Goal: Information Seeking & Learning: Find specific fact

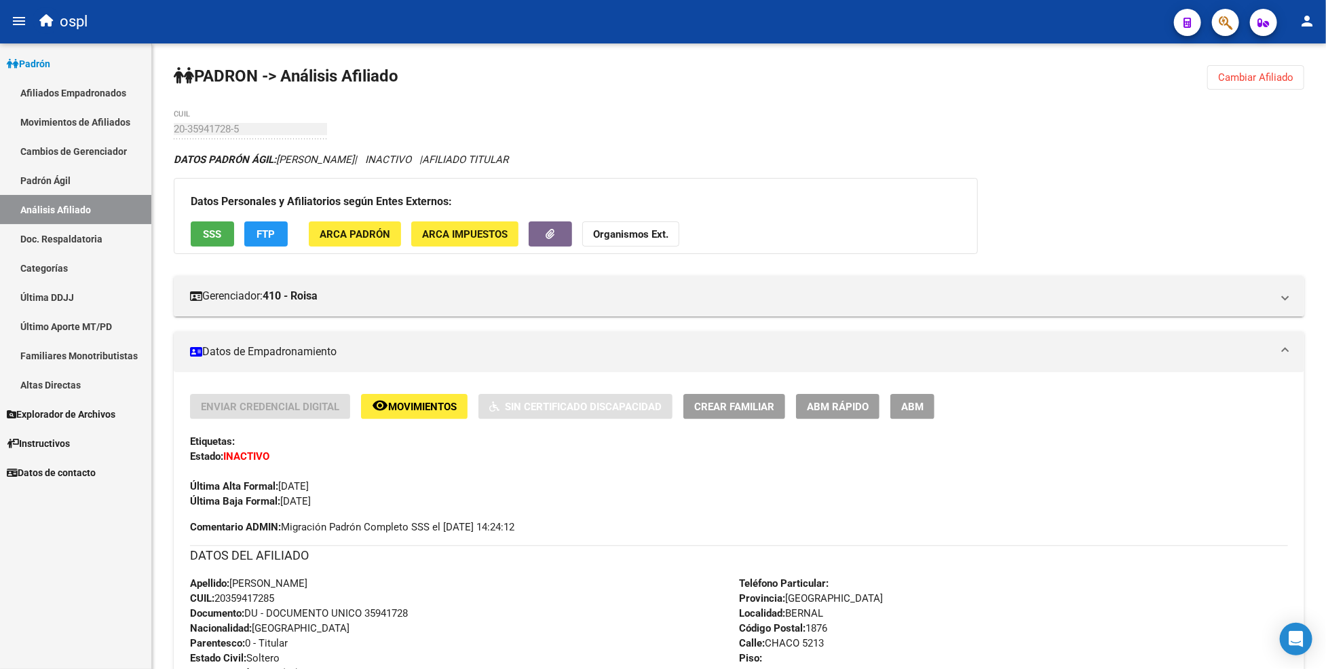
scroll to position [151, 0]
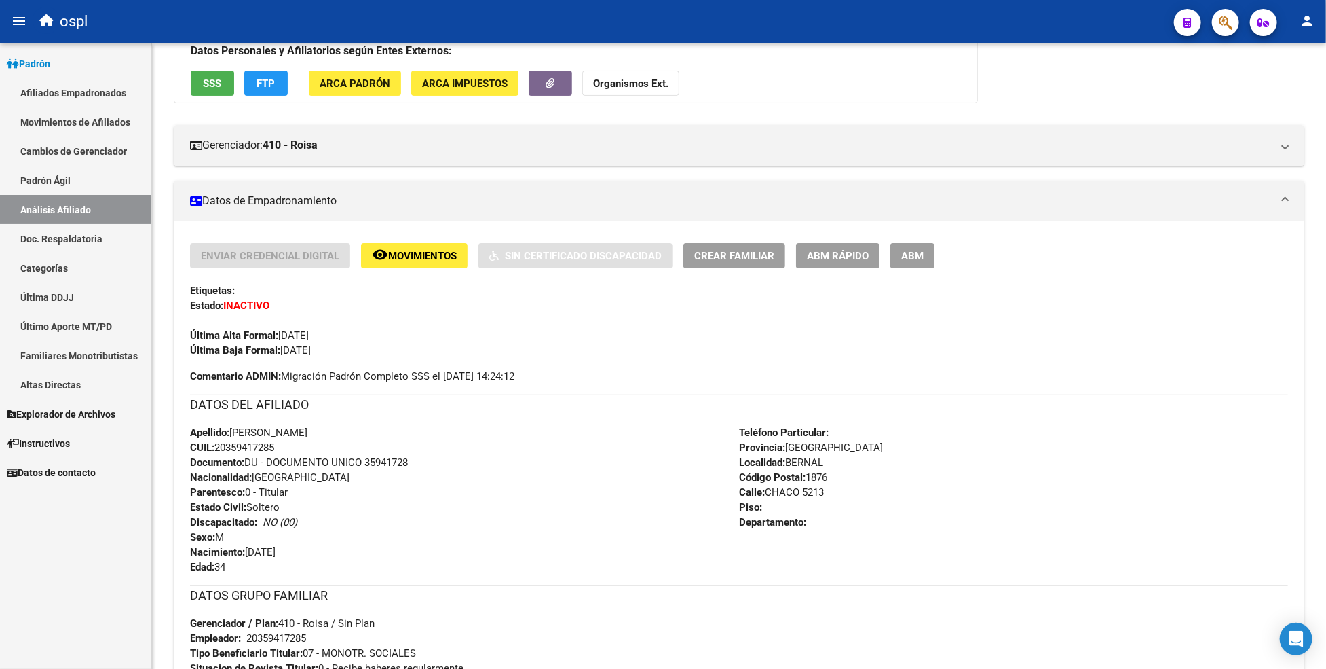
click at [648, 31] on div "ospl" at bounding box center [598, 22] width 1131 height 30
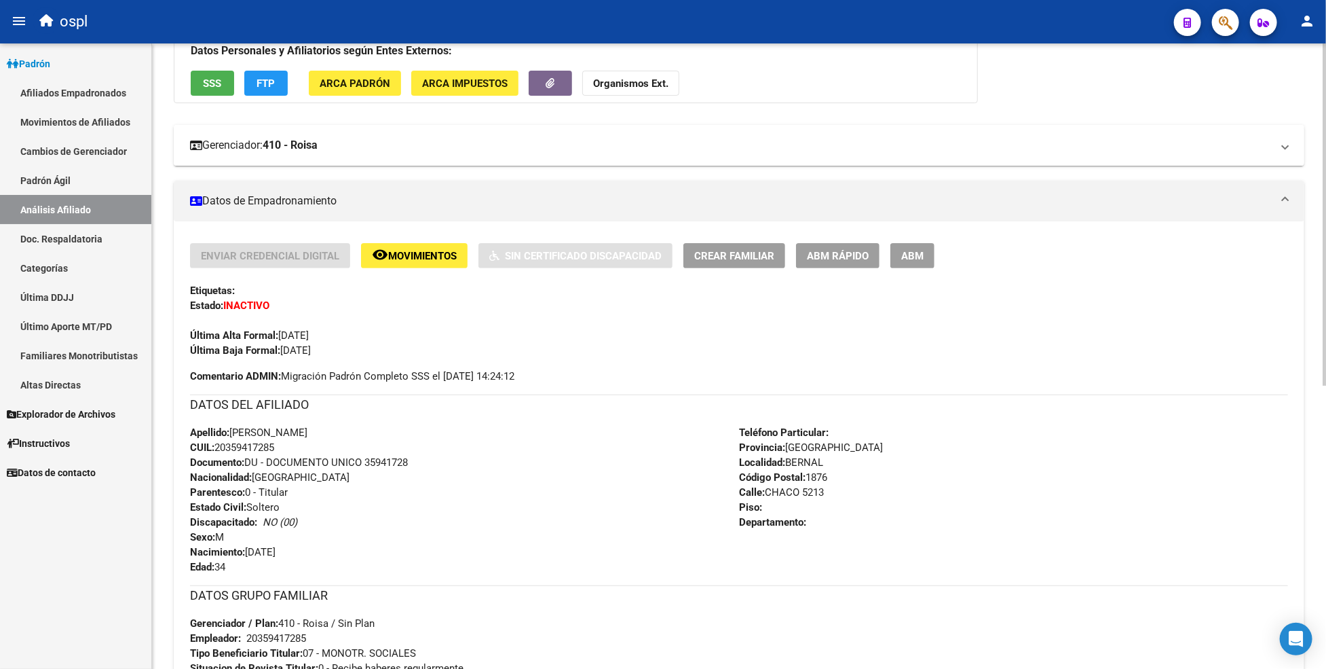
click at [638, 147] on mat-panel-title "Gerenciador: 410 - Roisa" at bounding box center [731, 145] width 1082 height 15
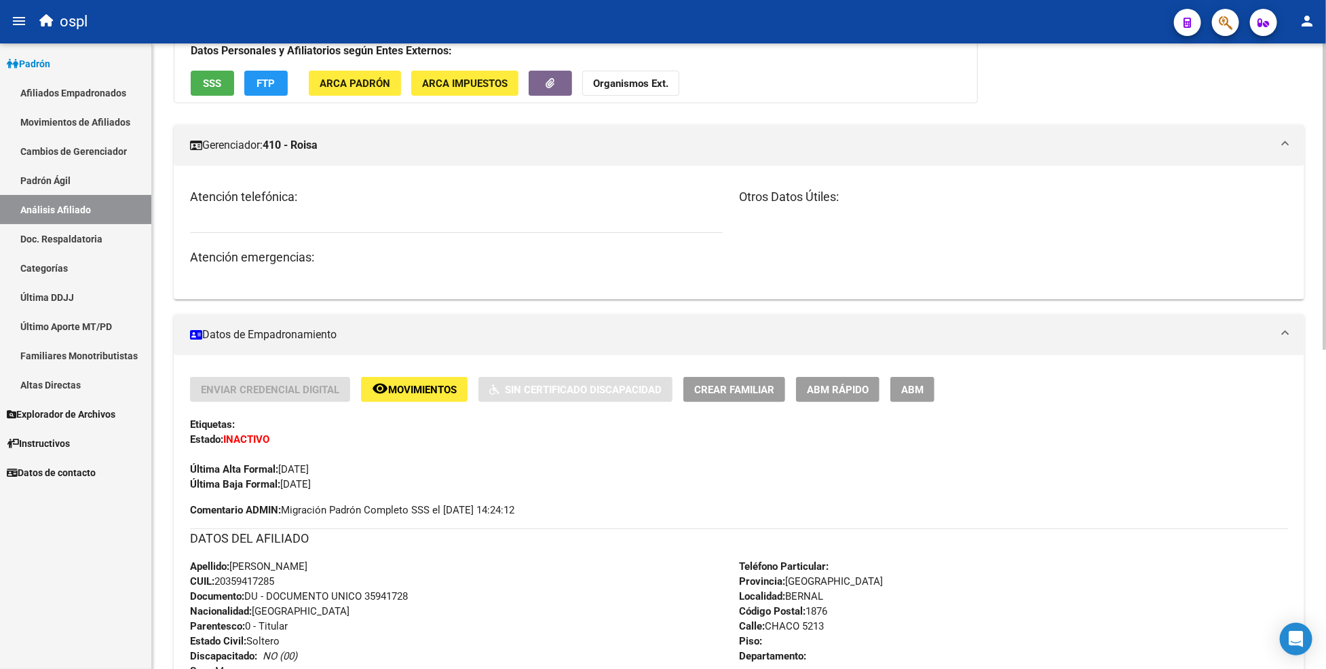
click at [1152, 224] on div "Otros Datos Útiles:" at bounding box center [1013, 232] width 549 height 90
click at [1005, 200] on h3 "Otros Datos Útiles:" at bounding box center [1013, 196] width 549 height 19
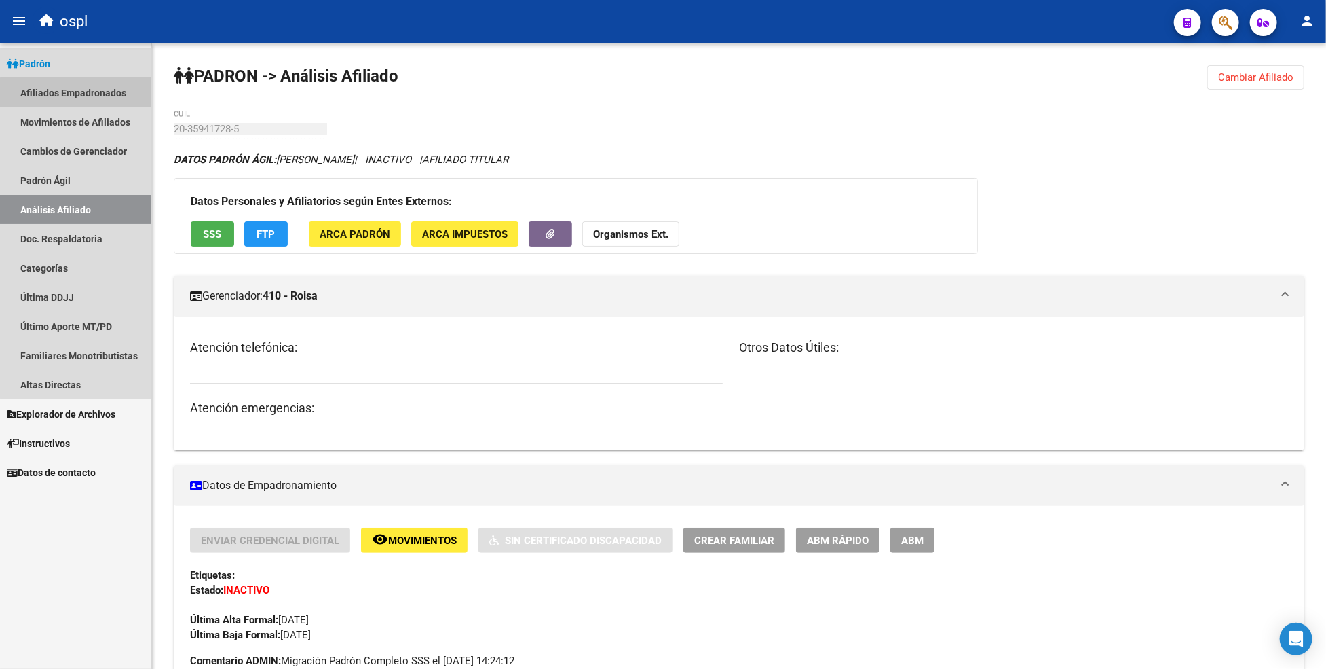
click at [86, 93] on link "Afiliados Empadronados" at bounding box center [75, 92] width 151 height 29
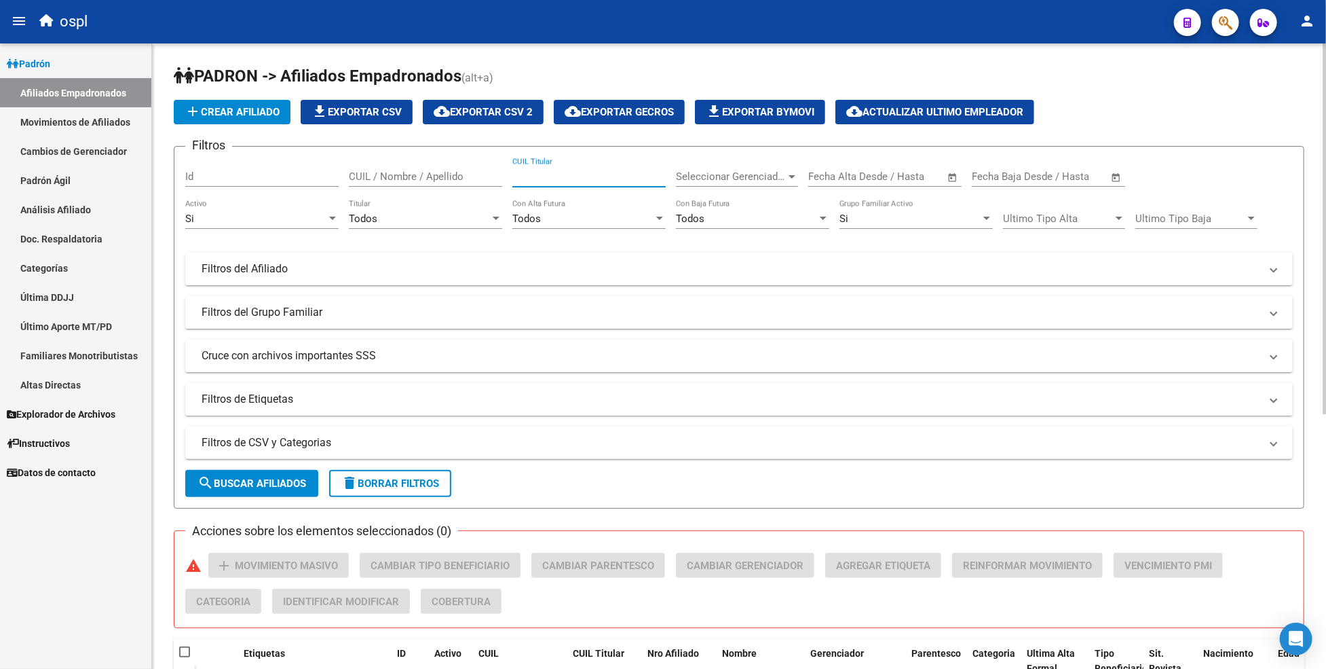
click at [551, 181] on input "CUIL Titular" at bounding box center [588, 176] width 153 height 12
type input "26729559"
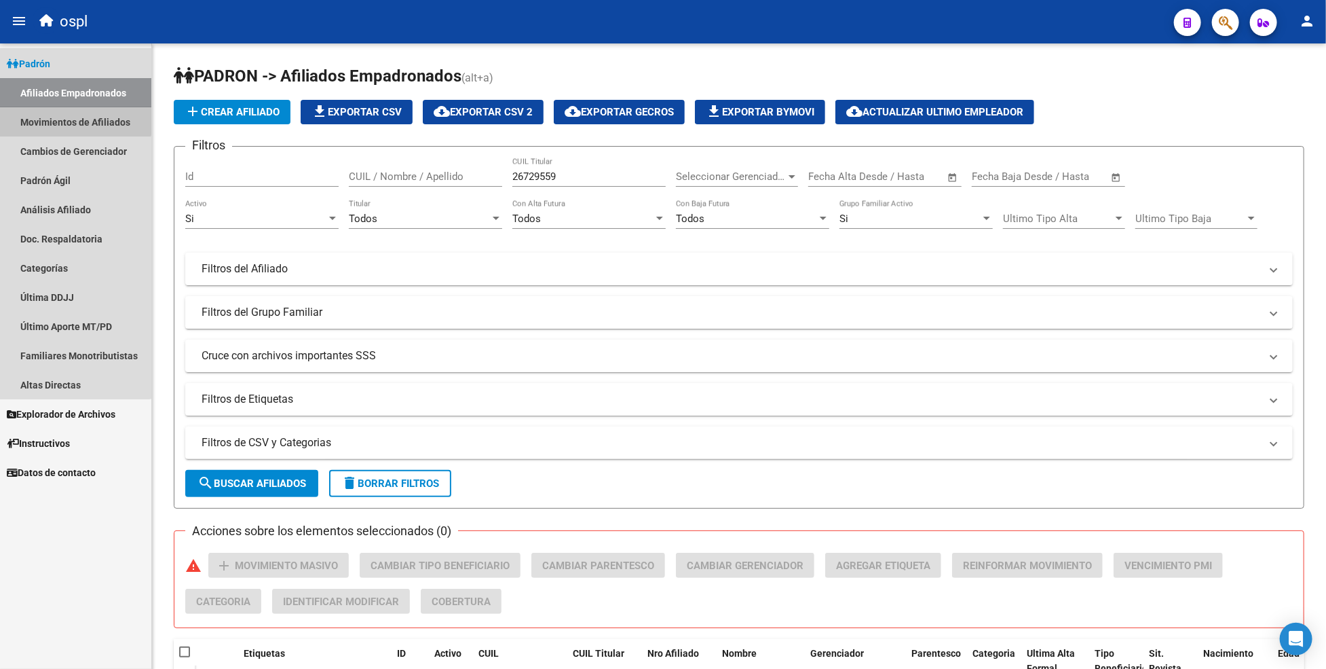
click at [64, 116] on link "Movimientos de Afiliados" at bounding box center [75, 121] width 151 height 29
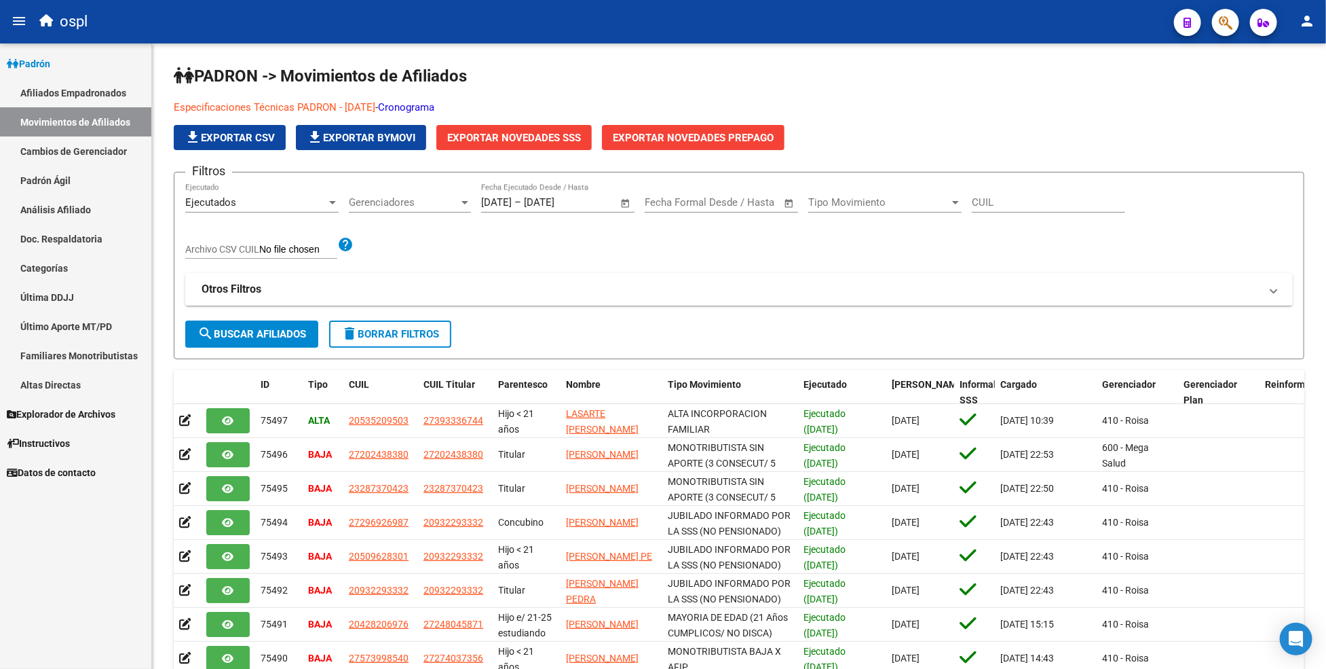
click at [71, 199] on link "Análisis Afiliado" at bounding box center [75, 209] width 151 height 29
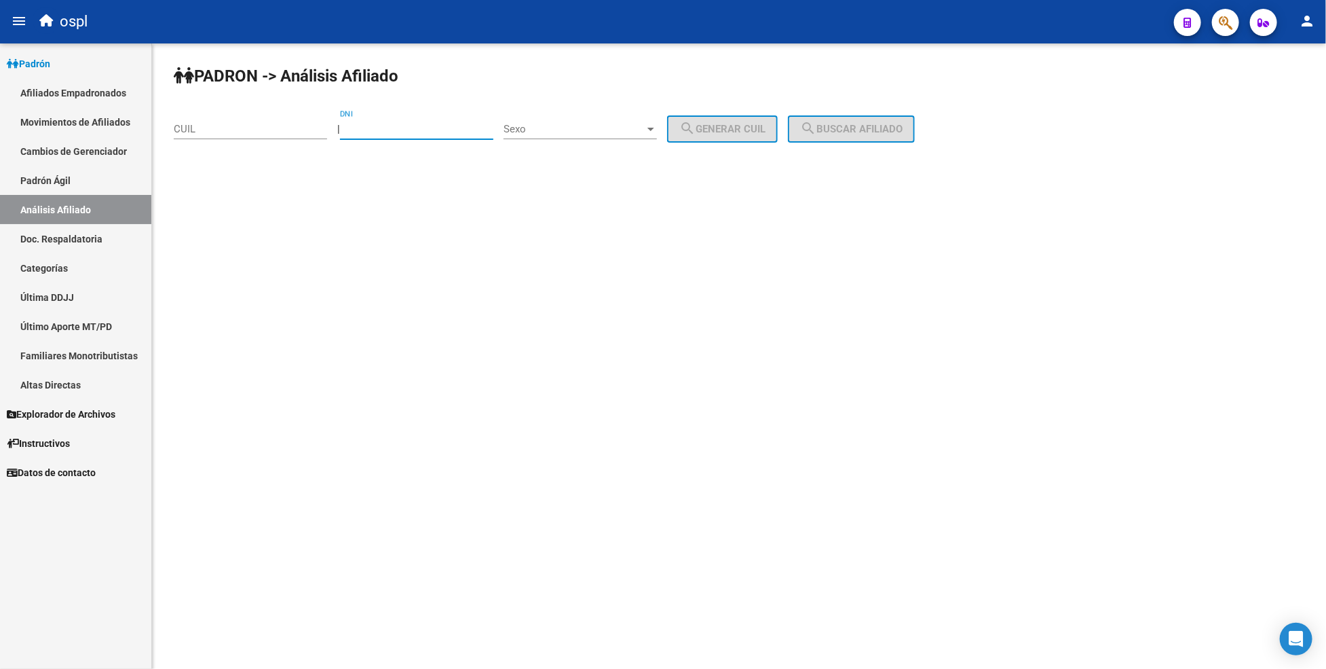
click at [402, 129] on input "DNI" at bounding box center [416, 129] width 153 height 12
paste input "26729559"
type input "26729559"
click at [550, 116] on div "Sexo Sexo" at bounding box center [580, 124] width 153 height 29
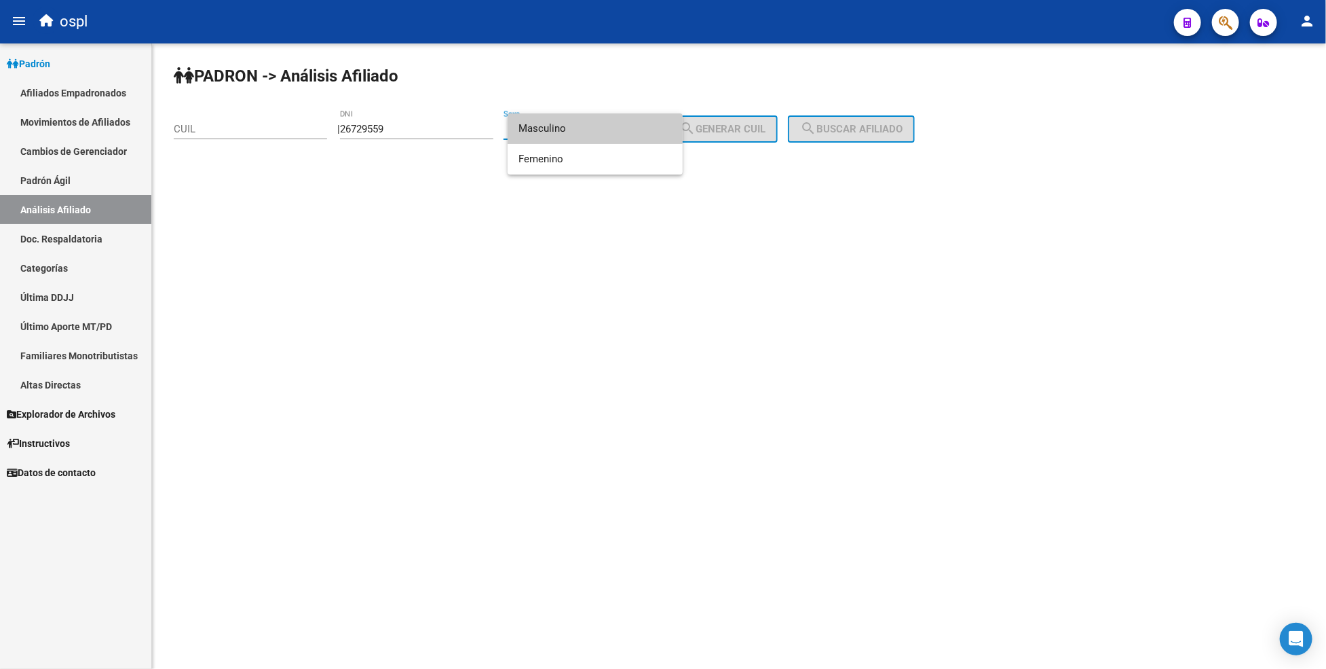
click at [547, 127] on span "Masculino" at bounding box center [595, 128] width 153 height 31
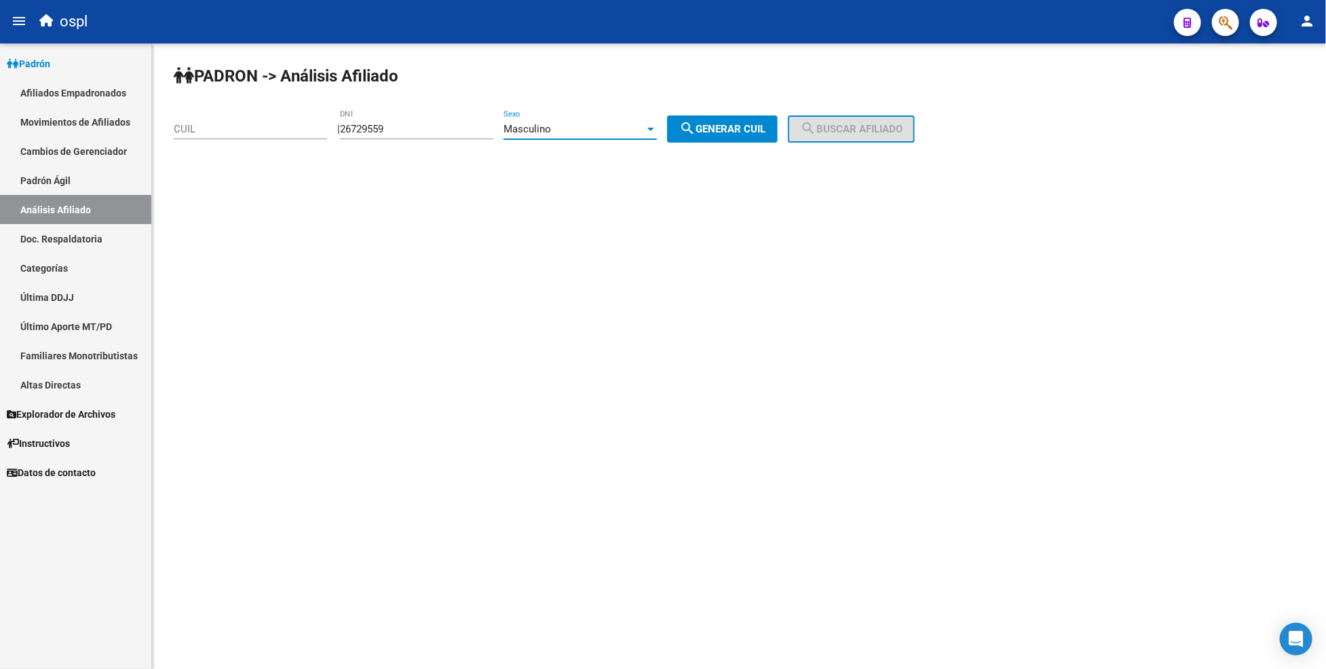
click at [778, 130] on button "search Generar CUIL" at bounding box center [722, 128] width 111 height 27
type input "20-26729559-0"
click at [859, 132] on span "search Buscar afiliado" at bounding box center [851, 129] width 102 height 12
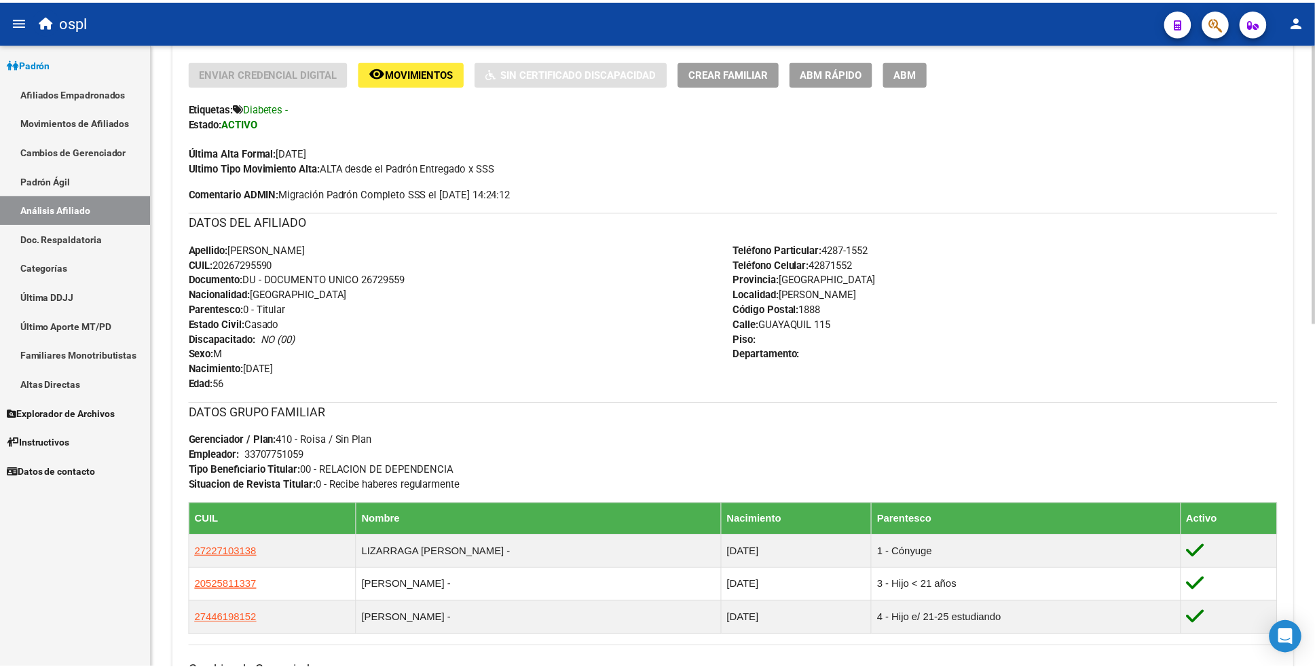
scroll to position [374, 0]
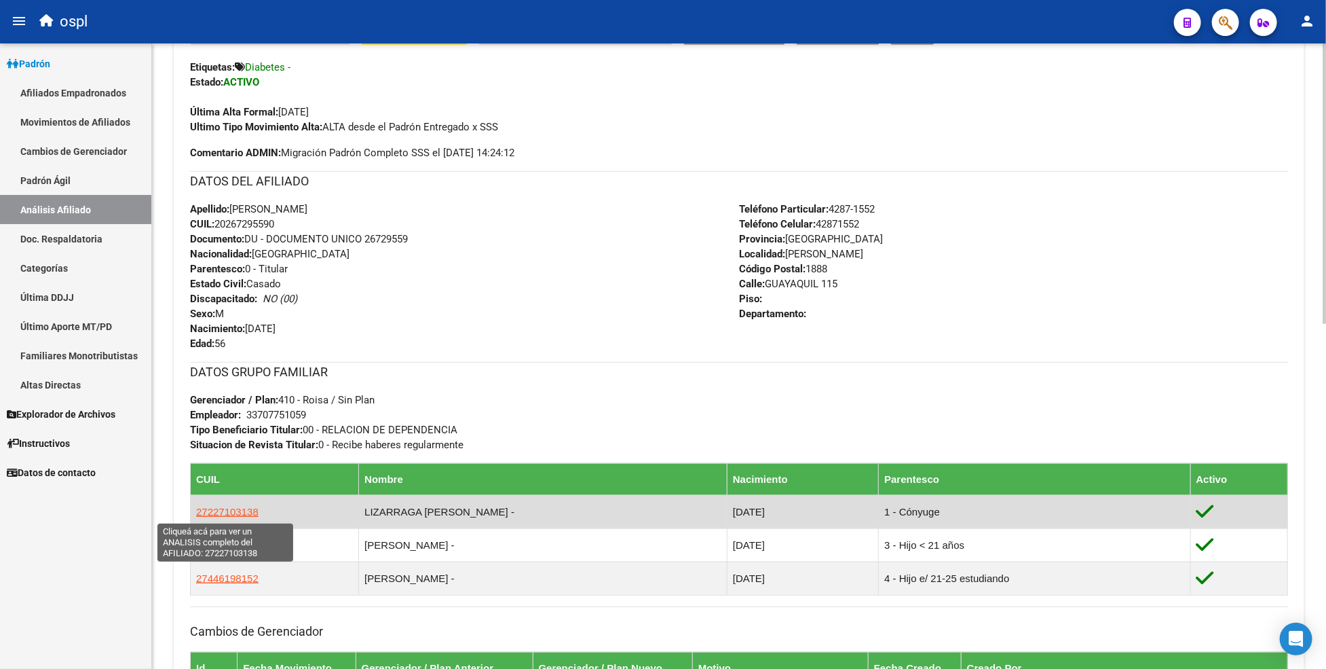
click at [240, 513] on span "27227103138" at bounding box center [227, 512] width 62 height 12
type textarea "27227103138"
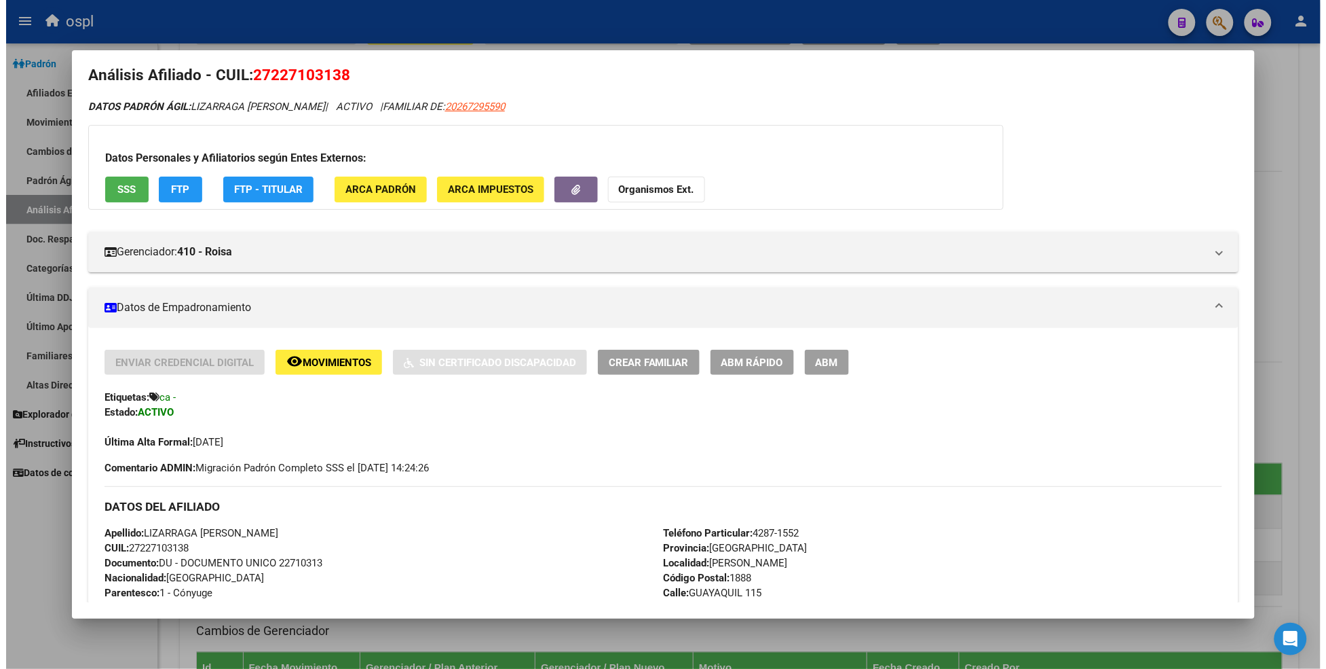
scroll to position [0, 0]
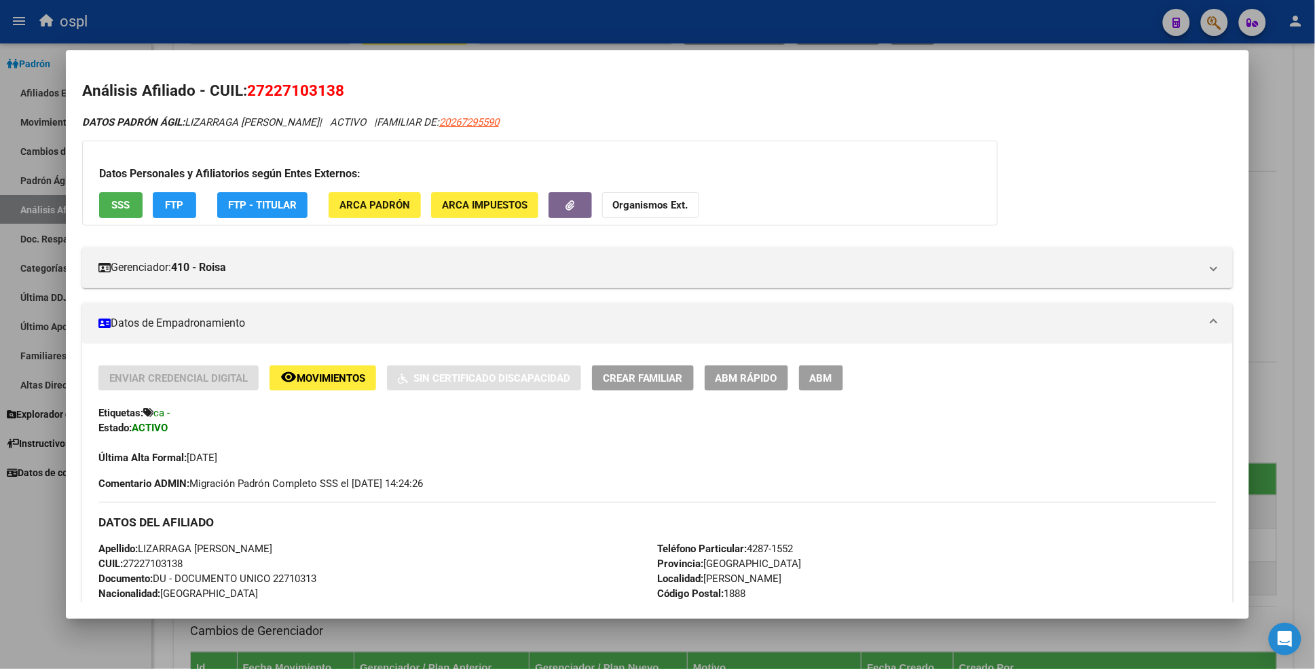
click at [274, 90] on span "27227103138" at bounding box center [295, 90] width 97 height 18
copy span "27227103138"
click at [265, 86] on span "27227103138" at bounding box center [295, 90] width 97 height 18
drag, startPoint x: 261, startPoint y: 88, endPoint x: 329, endPoint y: 95, distance: 68.9
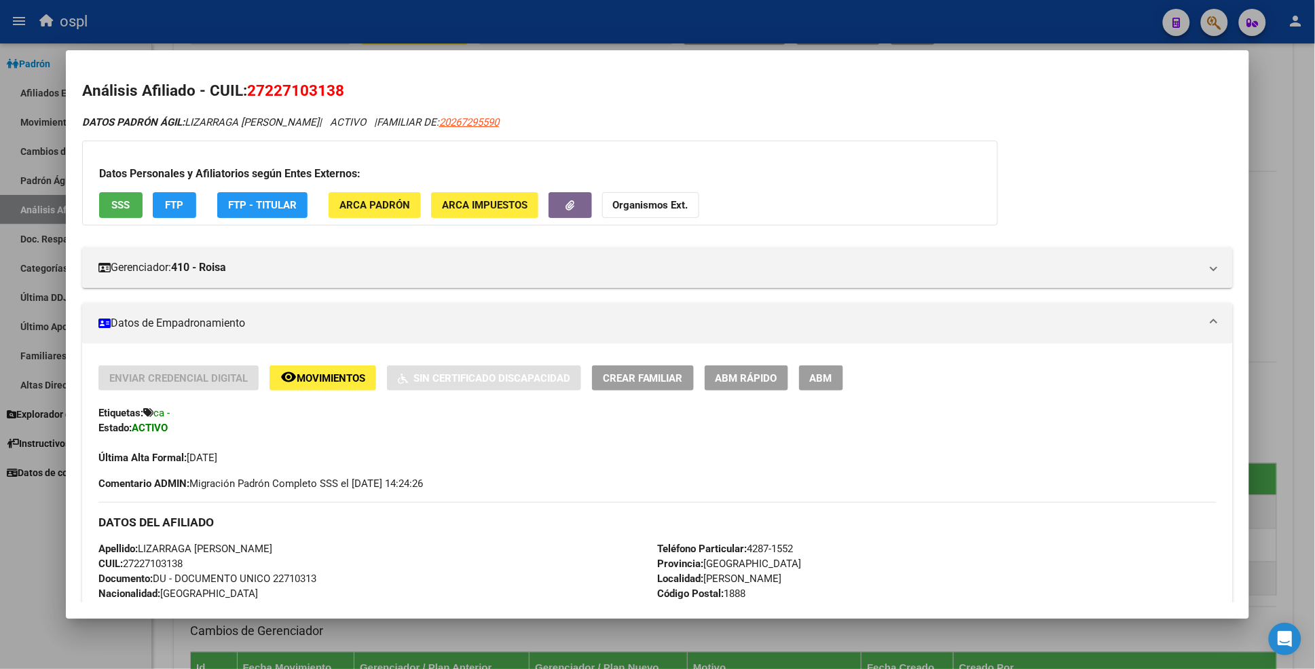
click at [329, 95] on span "27227103138" at bounding box center [295, 90] width 97 height 18
copy span "22710313"
drag, startPoint x: 491, startPoint y: 120, endPoint x: 424, endPoint y: 119, distance: 67.9
click at [424, 119] on div "DATOS PADRÓN ÁGIL: [PERSON_NAME] | ACTIVO | FAMILIAR DE: 20267295590" at bounding box center [657, 123] width 1150 height 16
copy span "20267295590"
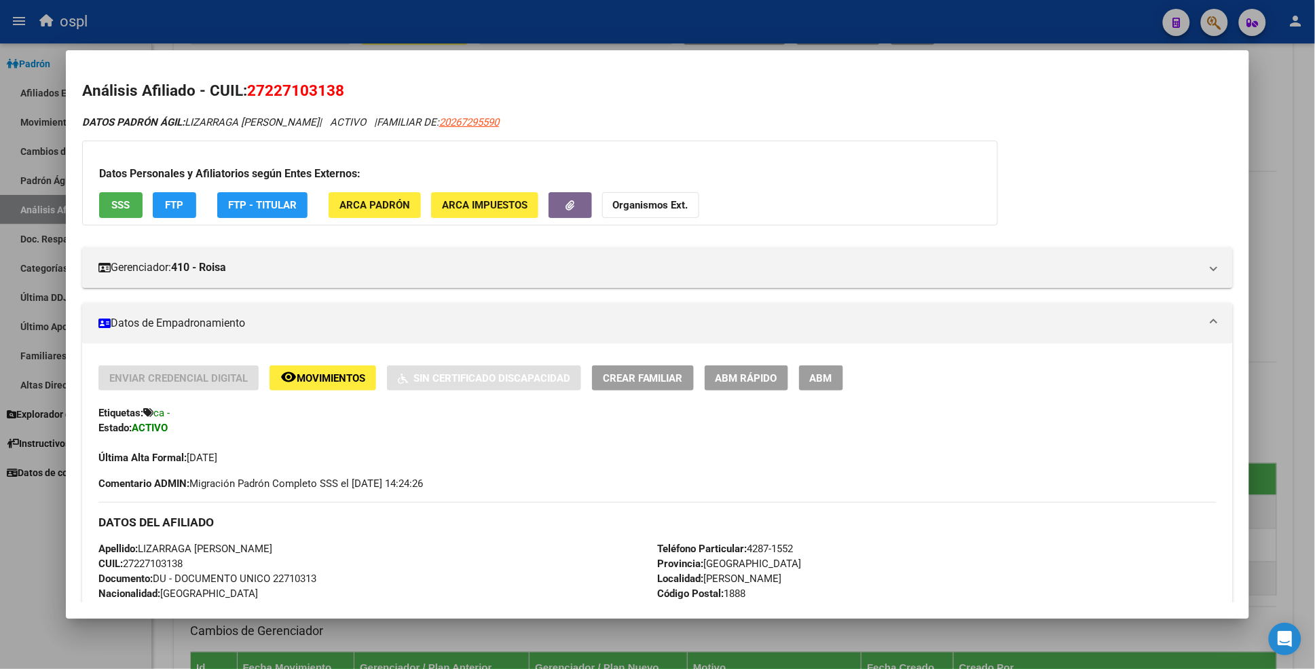
click at [849, 30] on div at bounding box center [657, 334] width 1315 height 669
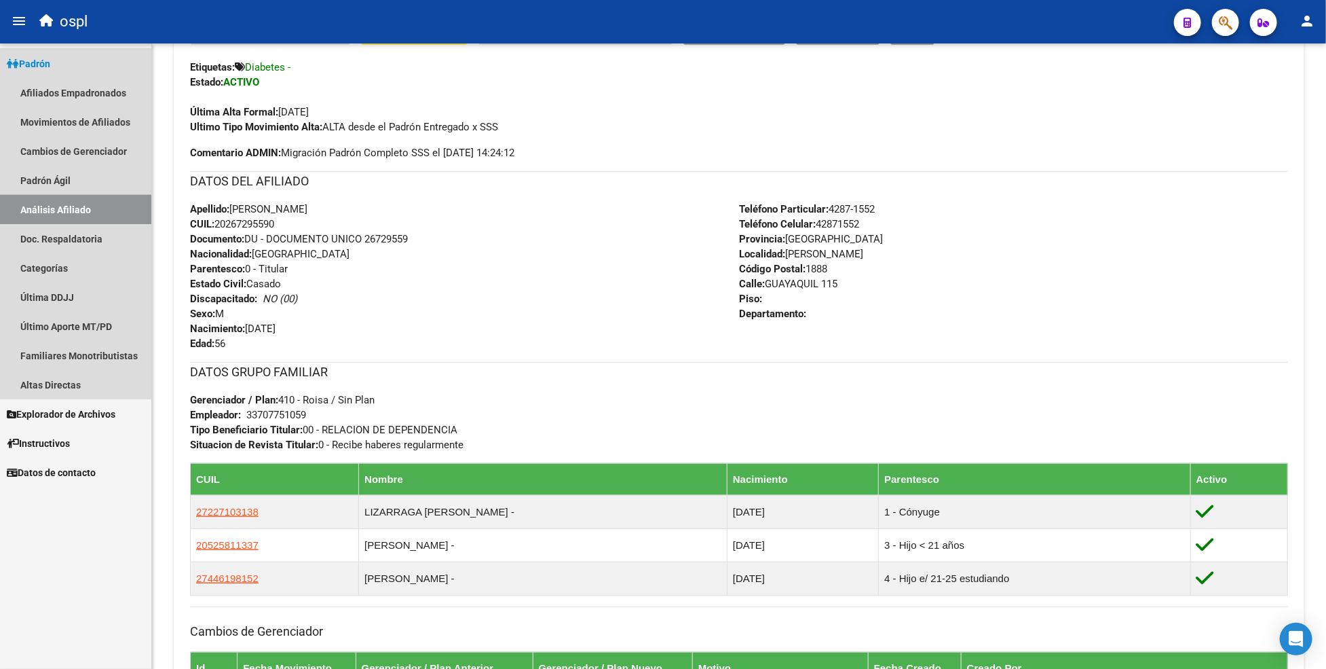
click at [62, 204] on link "Análisis Afiliado" at bounding box center [75, 209] width 151 height 29
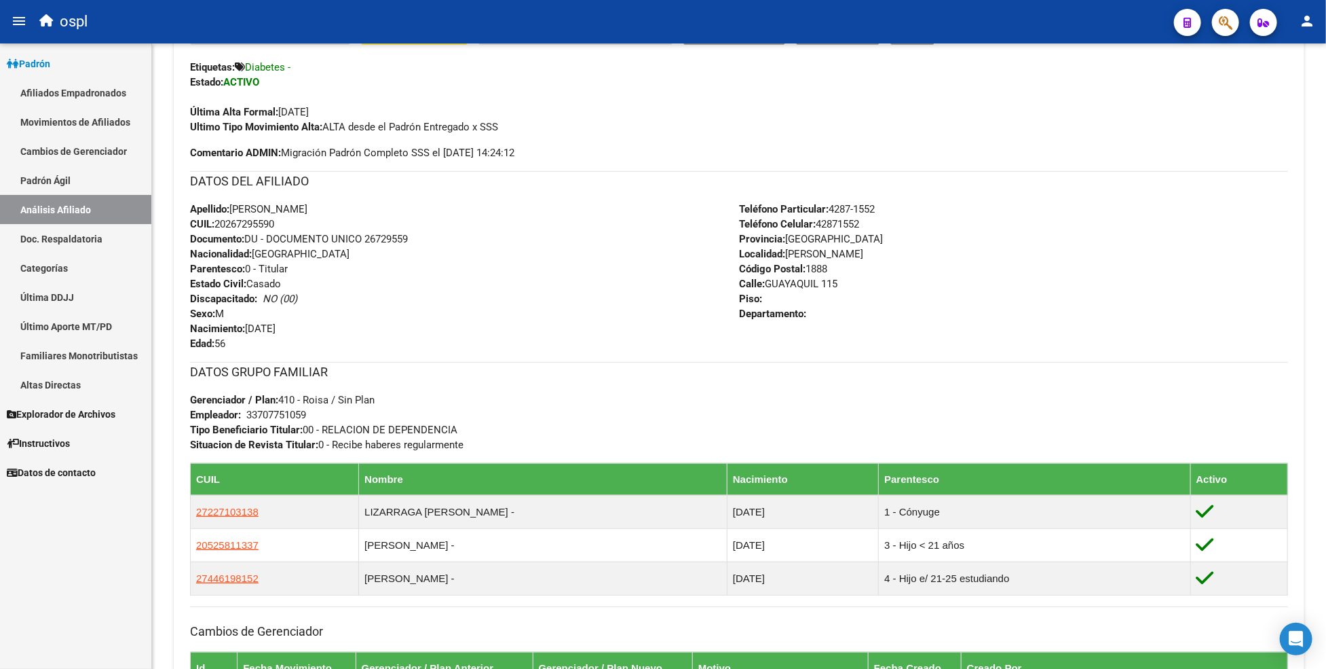
click at [98, 219] on link "Análisis Afiliado" at bounding box center [75, 209] width 151 height 29
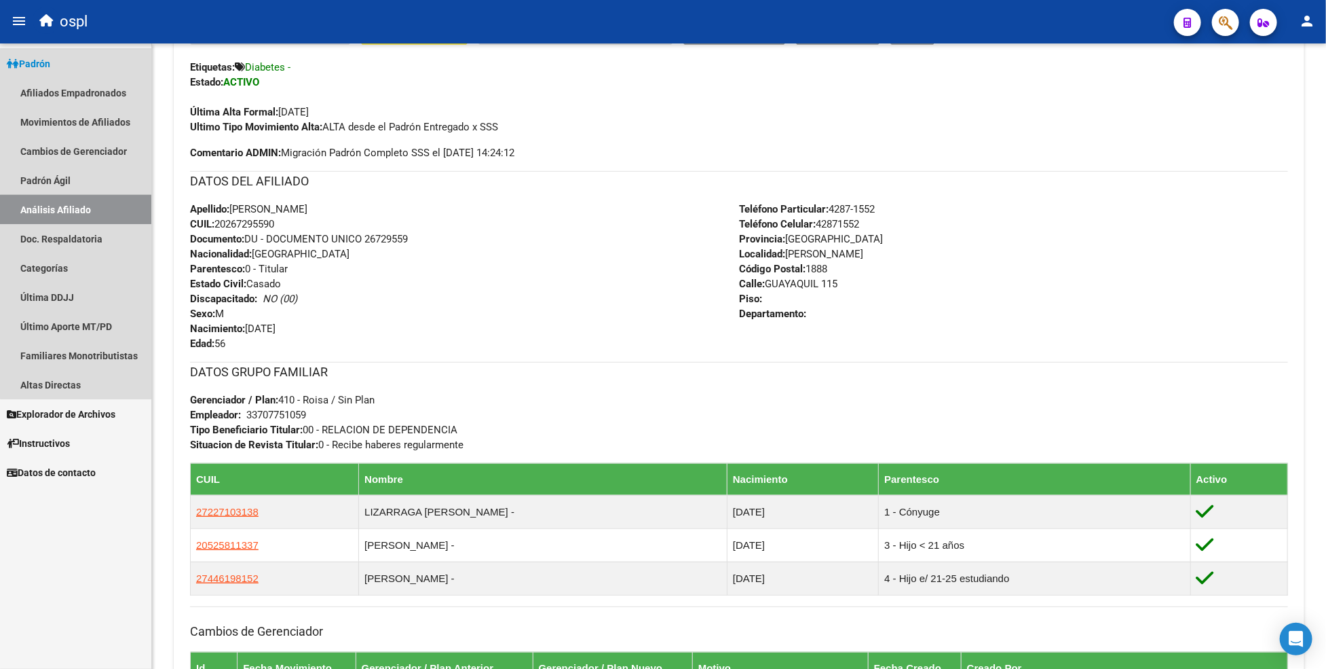
click at [89, 209] on link "Análisis Afiliado" at bounding box center [75, 209] width 151 height 29
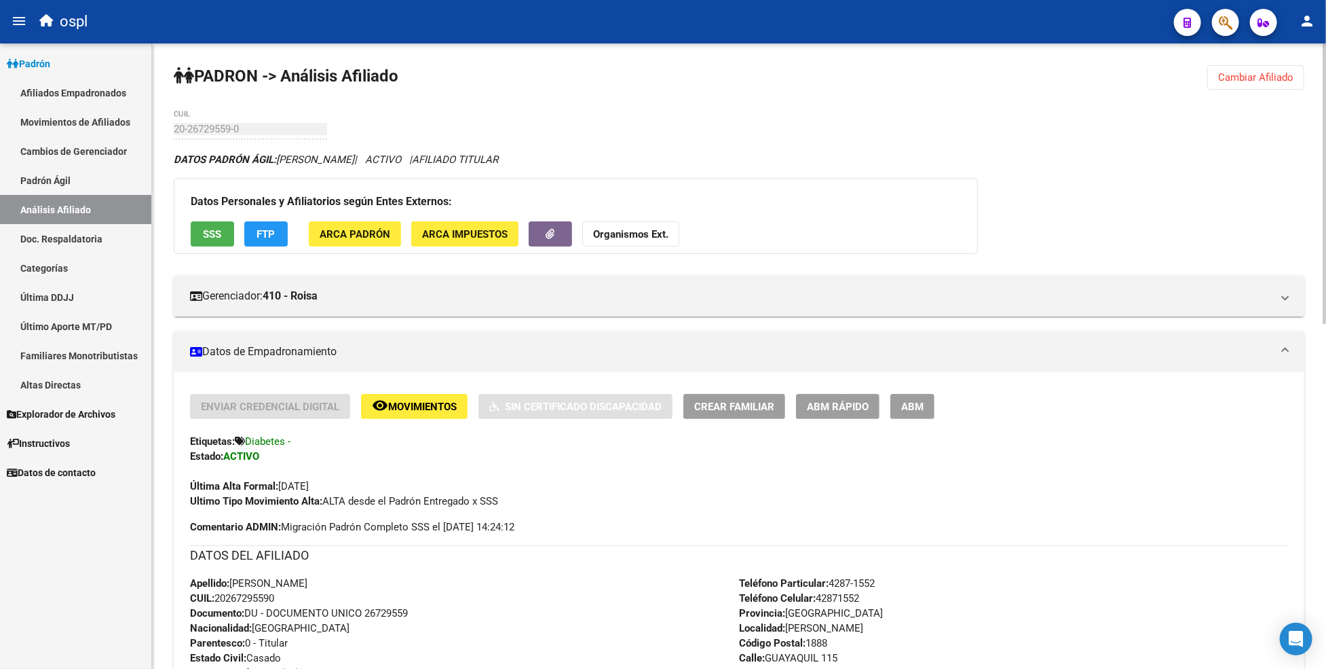
click at [1227, 72] on span "Cambiar Afiliado" at bounding box center [1255, 77] width 75 height 12
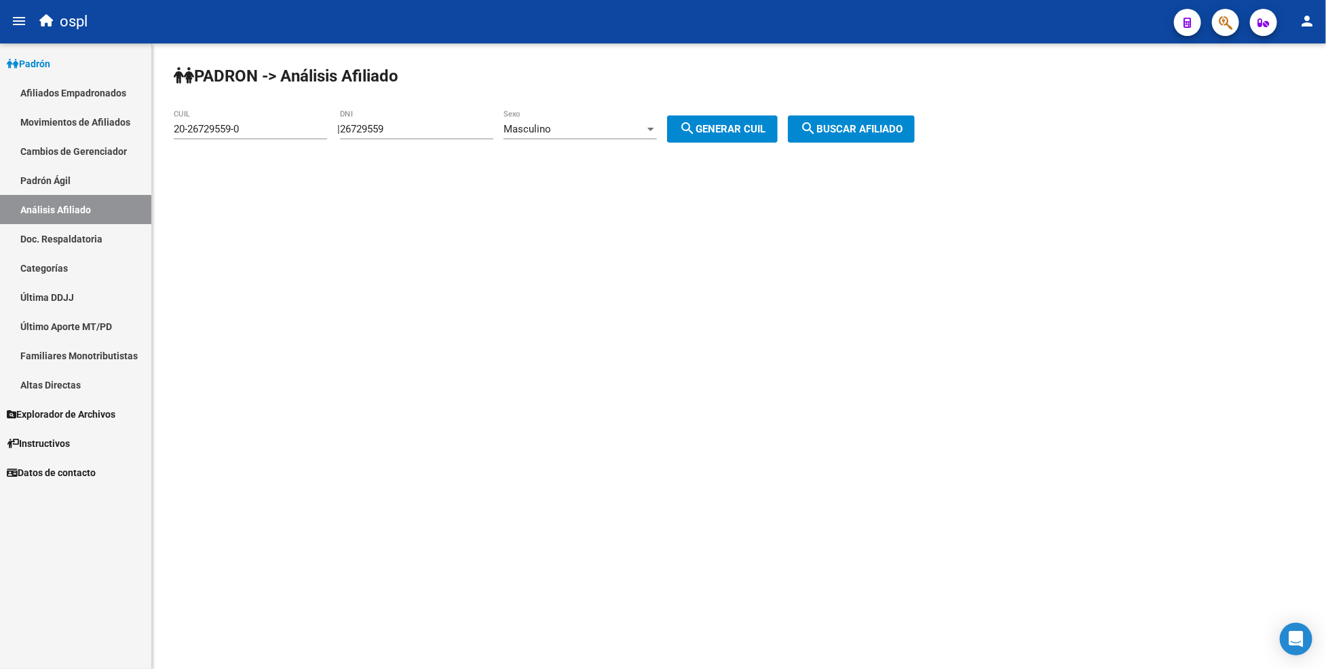
click at [390, 132] on input "26729559" at bounding box center [416, 129] width 153 height 12
click at [205, 126] on input "20-26729559-0" at bounding box center [250, 129] width 153 height 12
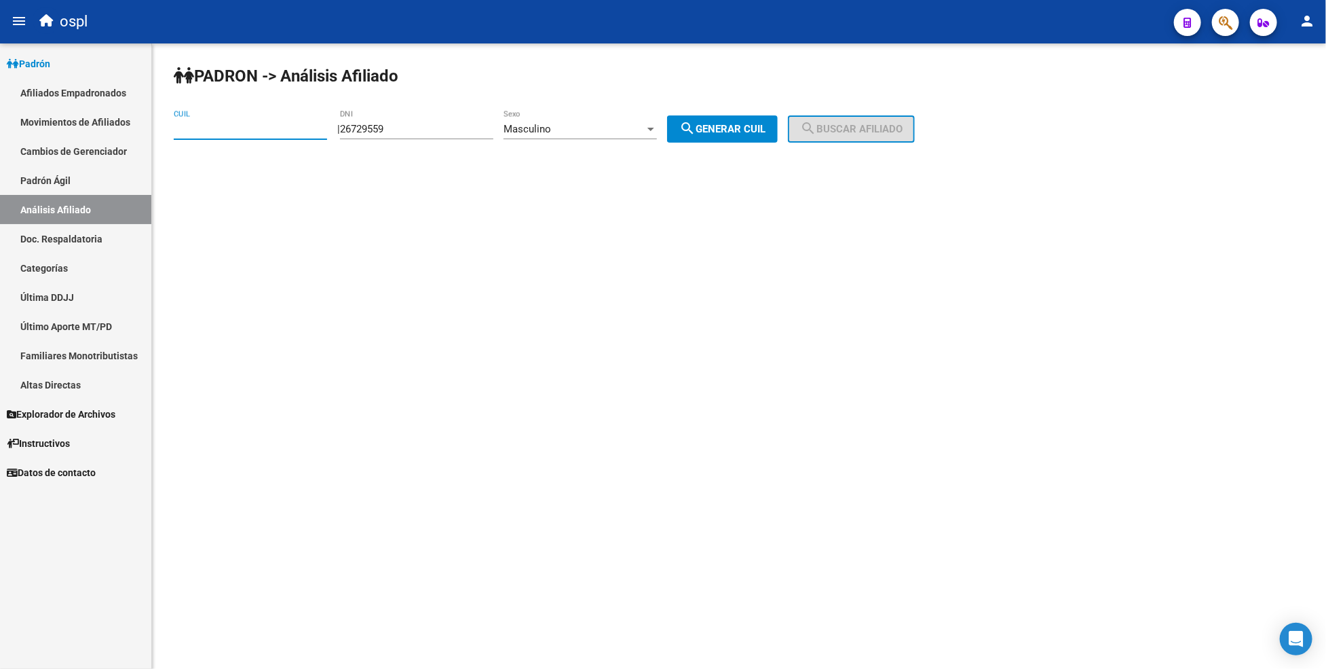
click at [373, 138] on div "26729559 DNI" at bounding box center [416, 124] width 153 height 29
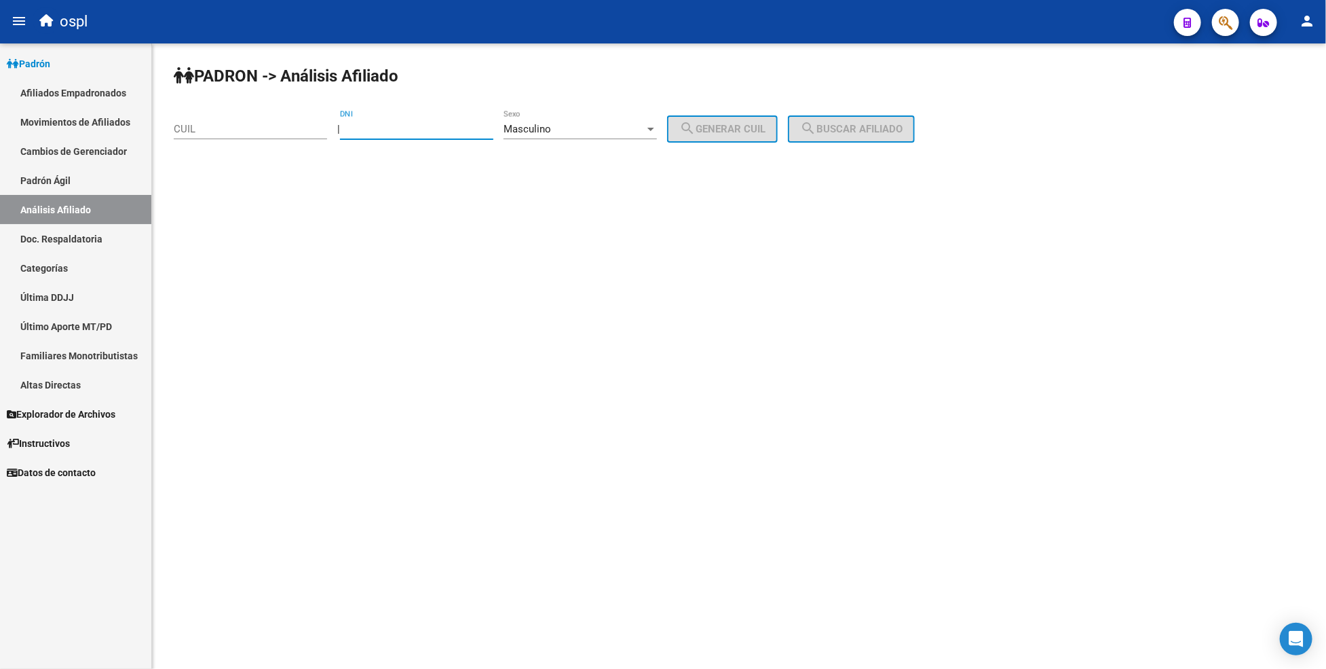
click at [282, 120] on div "CUIL" at bounding box center [250, 124] width 153 height 29
click at [911, 107] on div "PADRON -> Análisis Afiliado 20-39065510-0 CUIL | DNI Masculino Sexo search Gene…" at bounding box center [739, 114] width 1174 height 143
click at [905, 122] on button "search Buscar afiliado" at bounding box center [851, 128] width 127 height 27
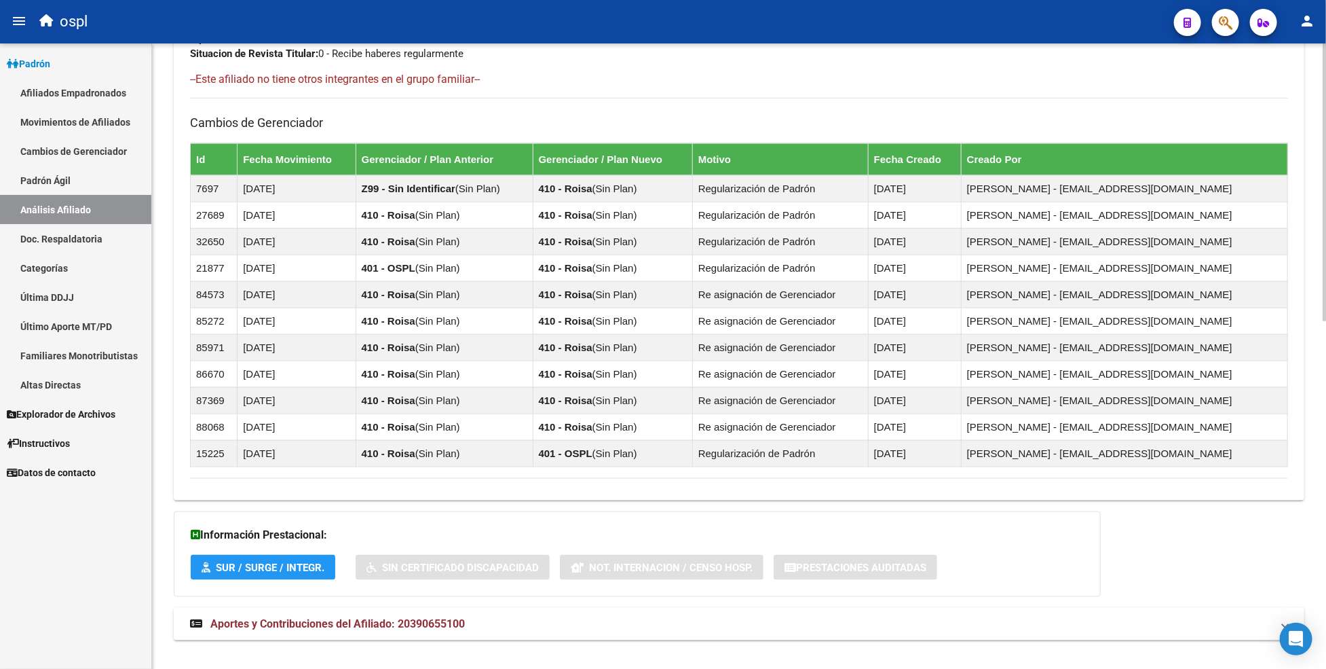
scroll to position [785, 0]
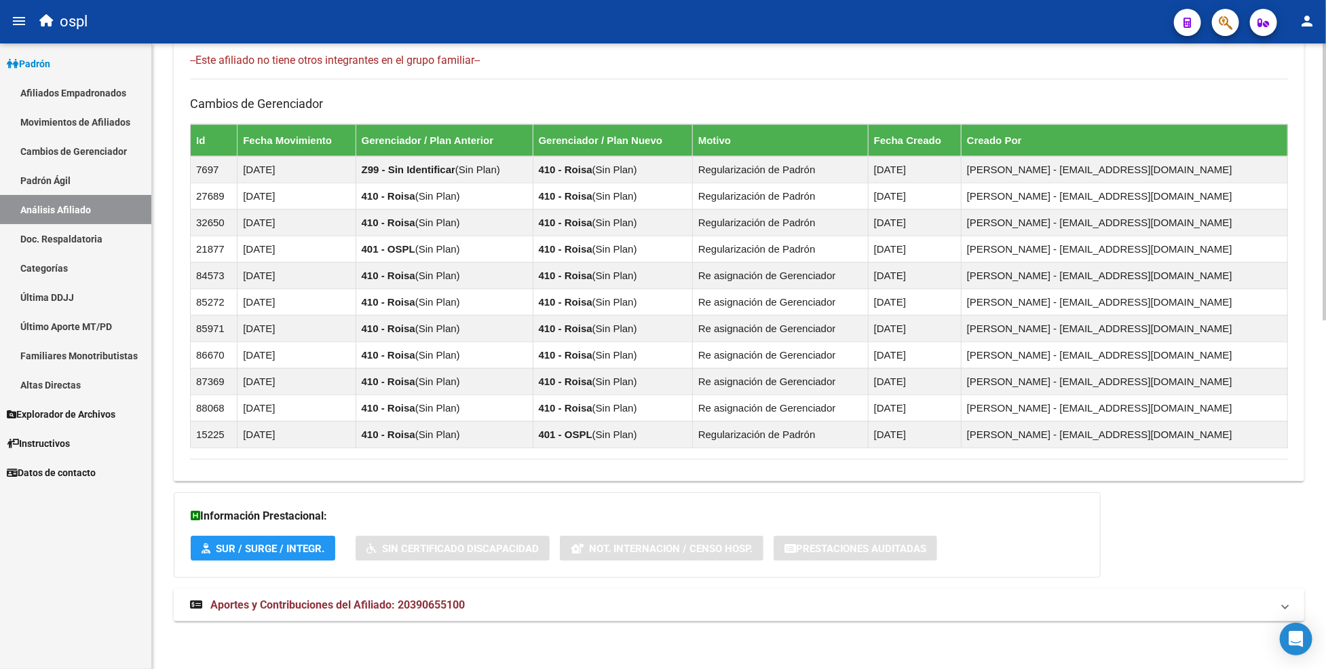
click at [321, 606] on span "Aportes y Contribuciones del Afiliado: 20390655100" at bounding box center [337, 604] width 255 height 13
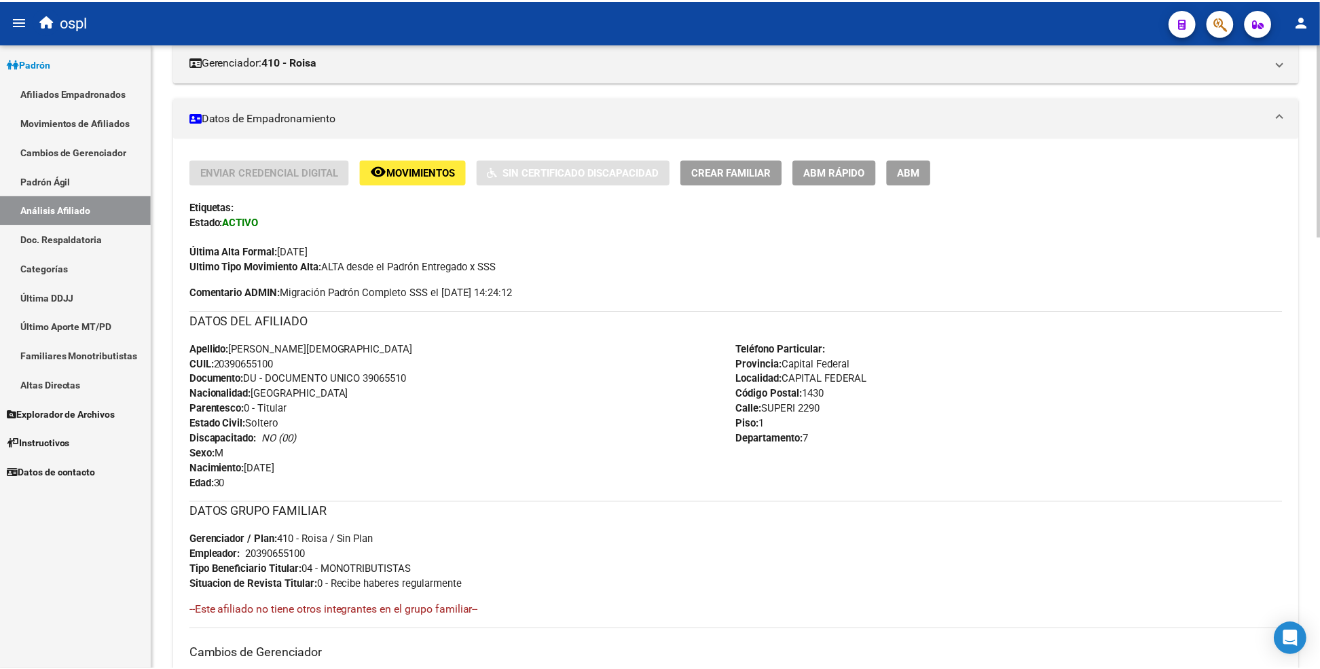
scroll to position [0, 0]
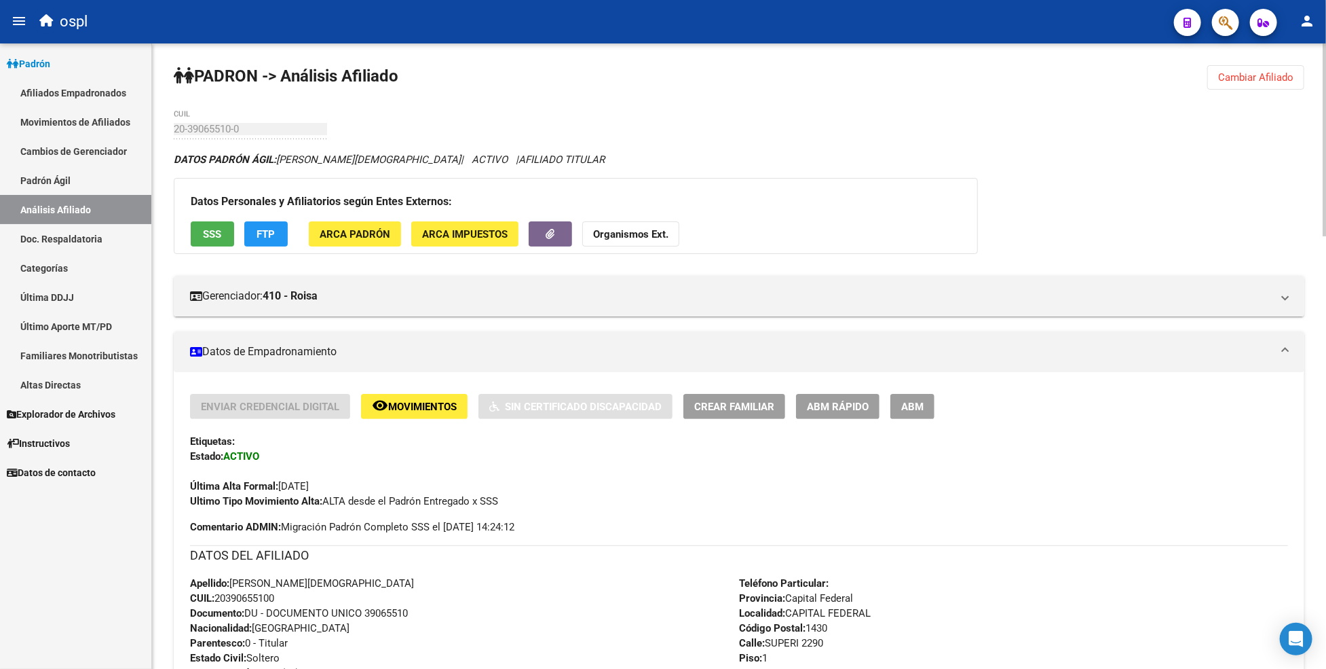
click at [70, 207] on link "Análisis Afiliado" at bounding box center [75, 209] width 151 height 29
click at [1259, 82] on span "Cambiar Afiliado" at bounding box center [1255, 77] width 75 height 12
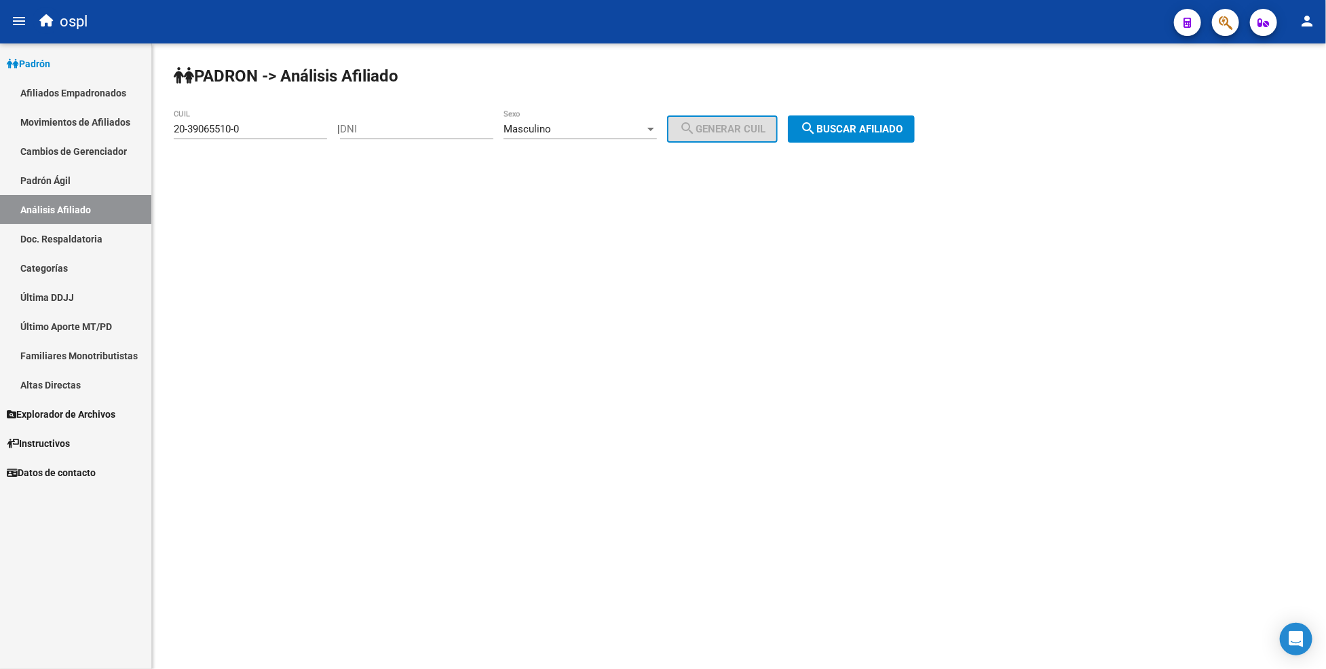
click at [240, 136] on div "20-39065510-0 CUIL" at bounding box center [250, 124] width 153 height 29
type input "2"
click at [391, 124] on input "DNI" at bounding box center [416, 129] width 153 height 12
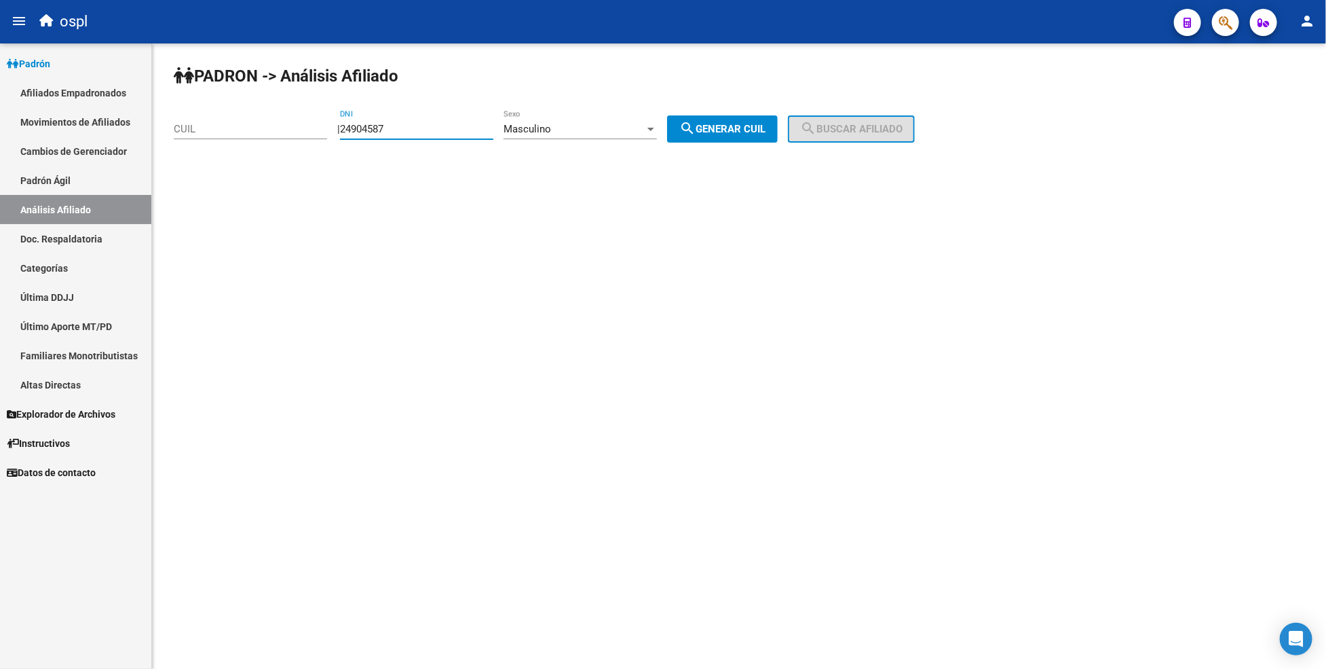
type input "24904587"
click at [696, 130] on mat-icon "search" at bounding box center [687, 128] width 16 height 16
click at [845, 132] on span "search Buscar afiliado" at bounding box center [851, 129] width 102 height 12
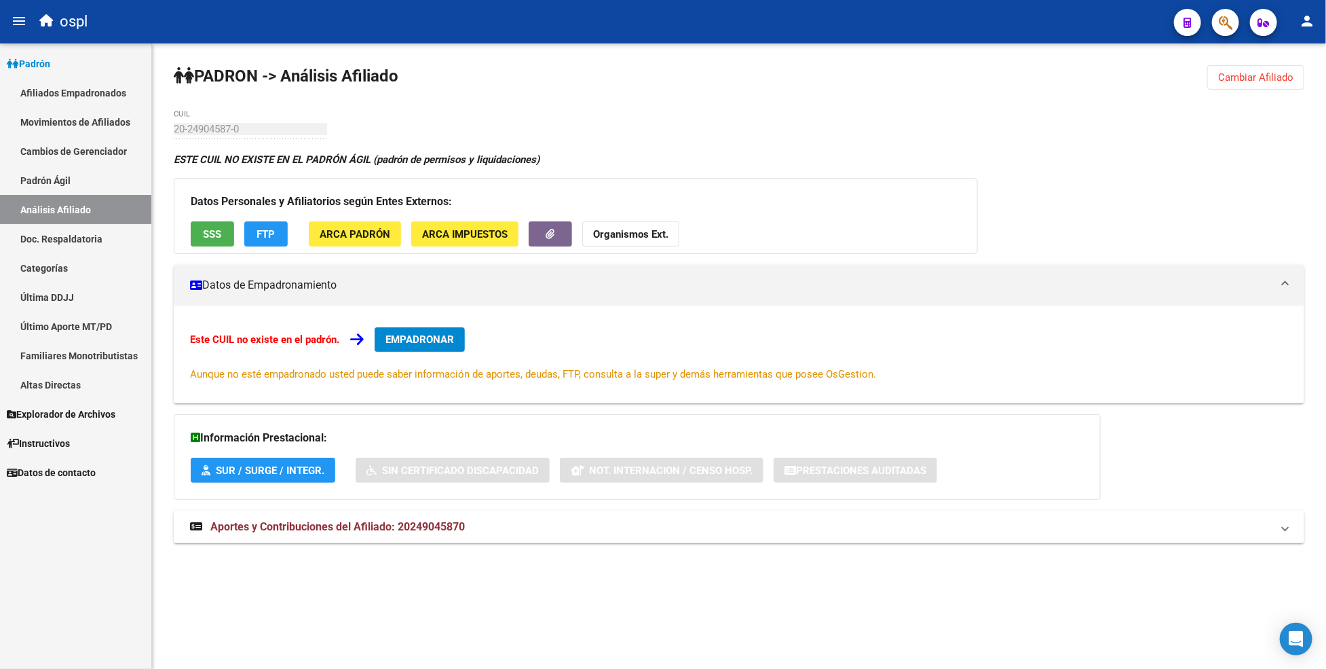
click at [1267, 69] on button "Cambiar Afiliado" at bounding box center [1256, 77] width 97 height 24
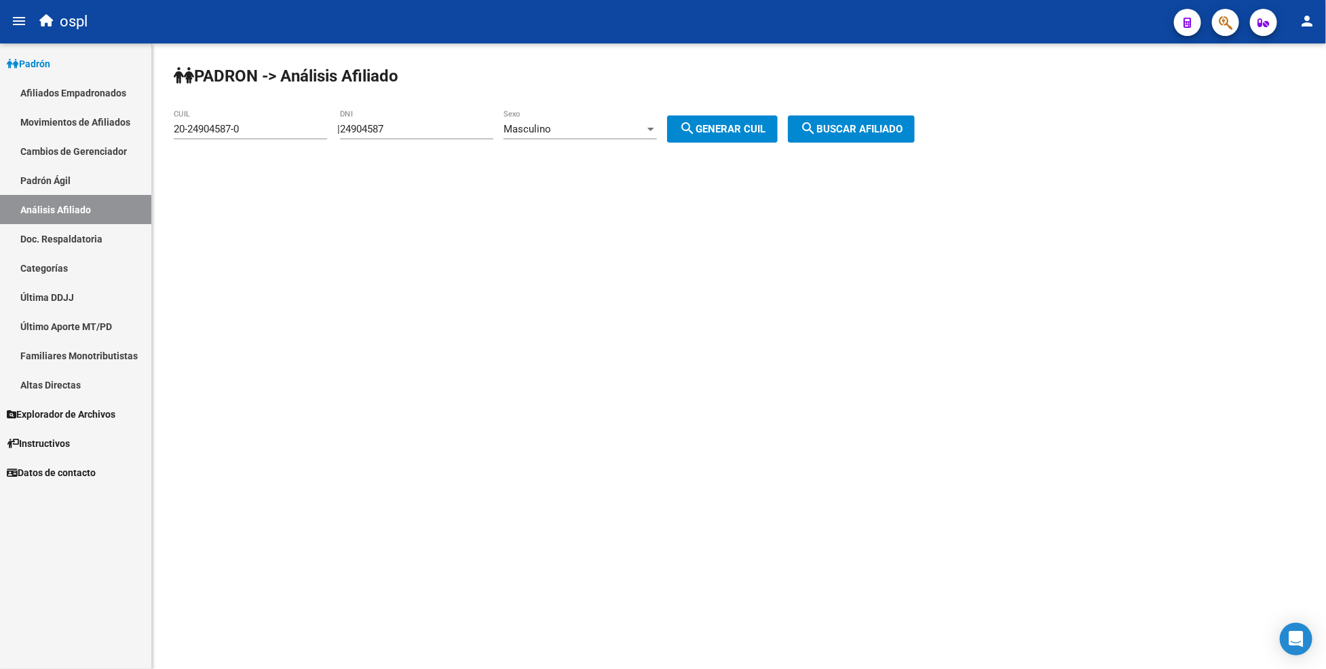
click at [541, 127] on span "Masculino" at bounding box center [528, 129] width 48 height 12
click at [585, 158] on span "Femenino" at bounding box center [595, 159] width 153 height 31
click at [729, 130] on span "search Generar CUIL" at bounding box center [722, 129] width 86 height 12
click at [859, 136] on button "search Buscar afiliado" at bounding box center [851, 128] width 127 height 27
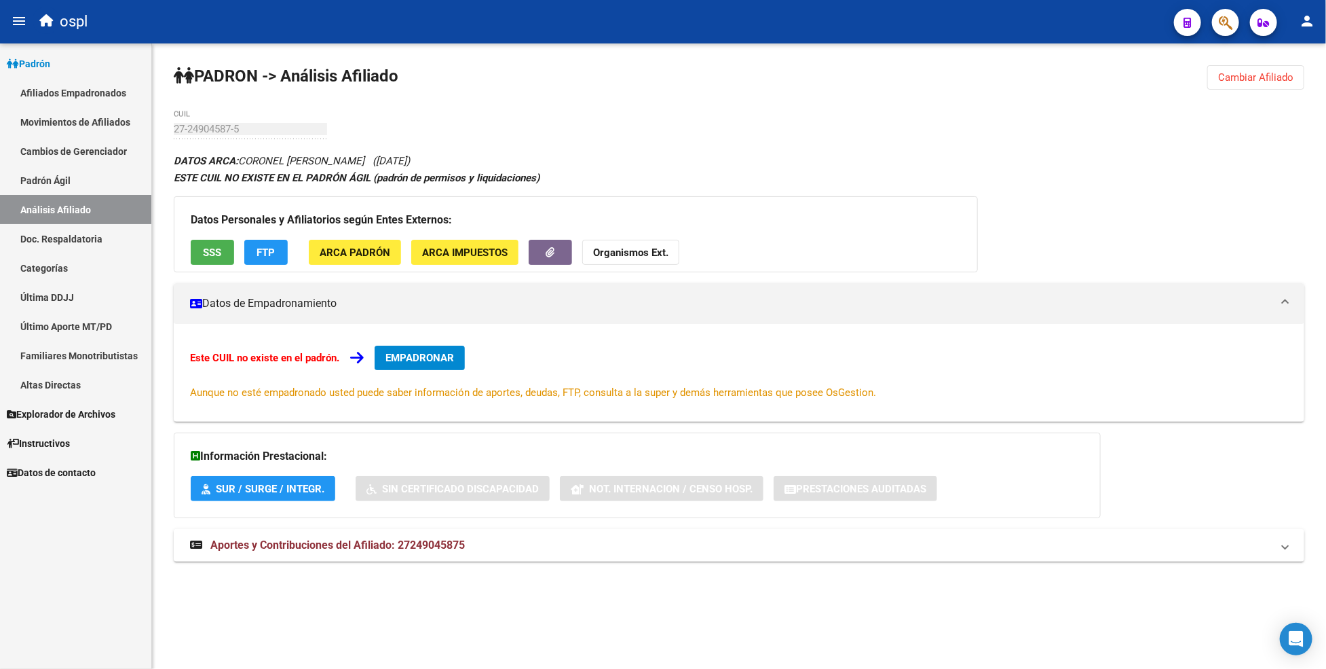
click at [1238, 79] on span "Cambiar Afiliado" at bounding box center [1255, 77] width 75 height 12
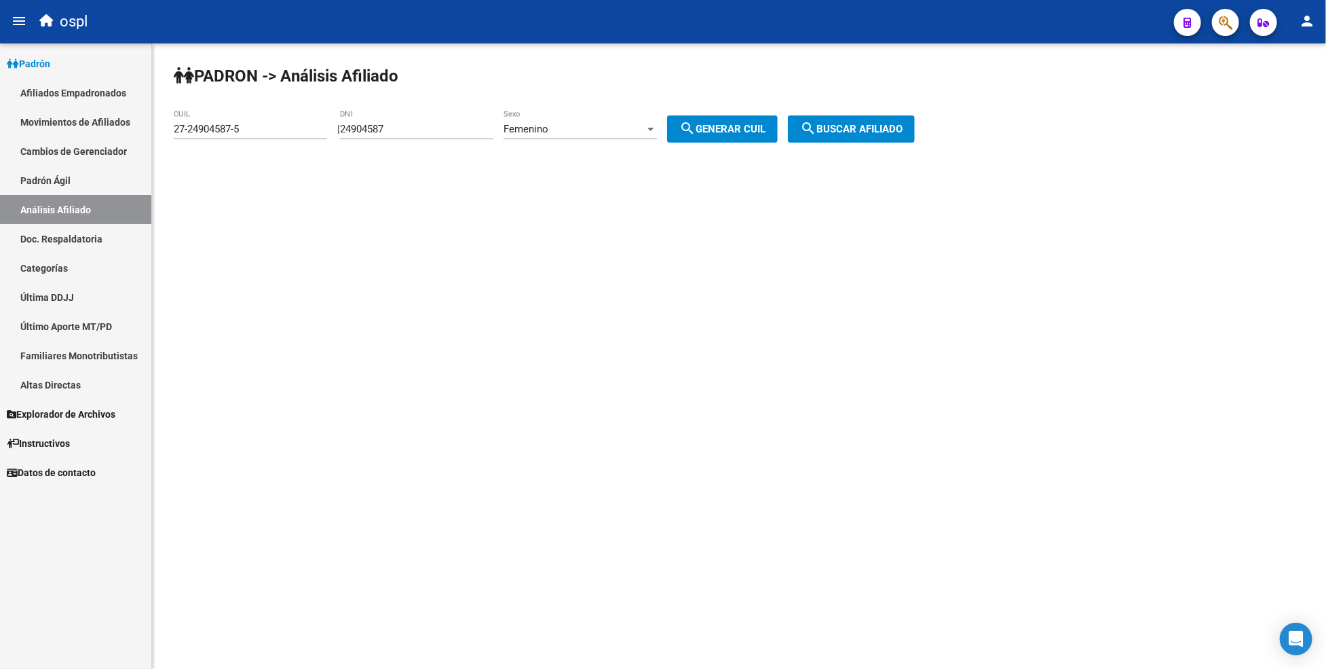
click at [250, 120] on div "27-24904587-5 CUIL" at bounding box center [250, 124] width 153 height 29
click at [675, 117] on div "PADRON -> Análisis Afiliado 27-24904587-0 CUIL | 24904587 DNI Femenino Sexo sea…" at bounding box center [739, 129] width 1174 height 172
click at [252, 126] on input "27-24904587-0" at bounding box center [250, 129] width 153 height 12
click at [206, 129] on input "27-24904587-1" at bounding box center [250, 129] width 153 height 12
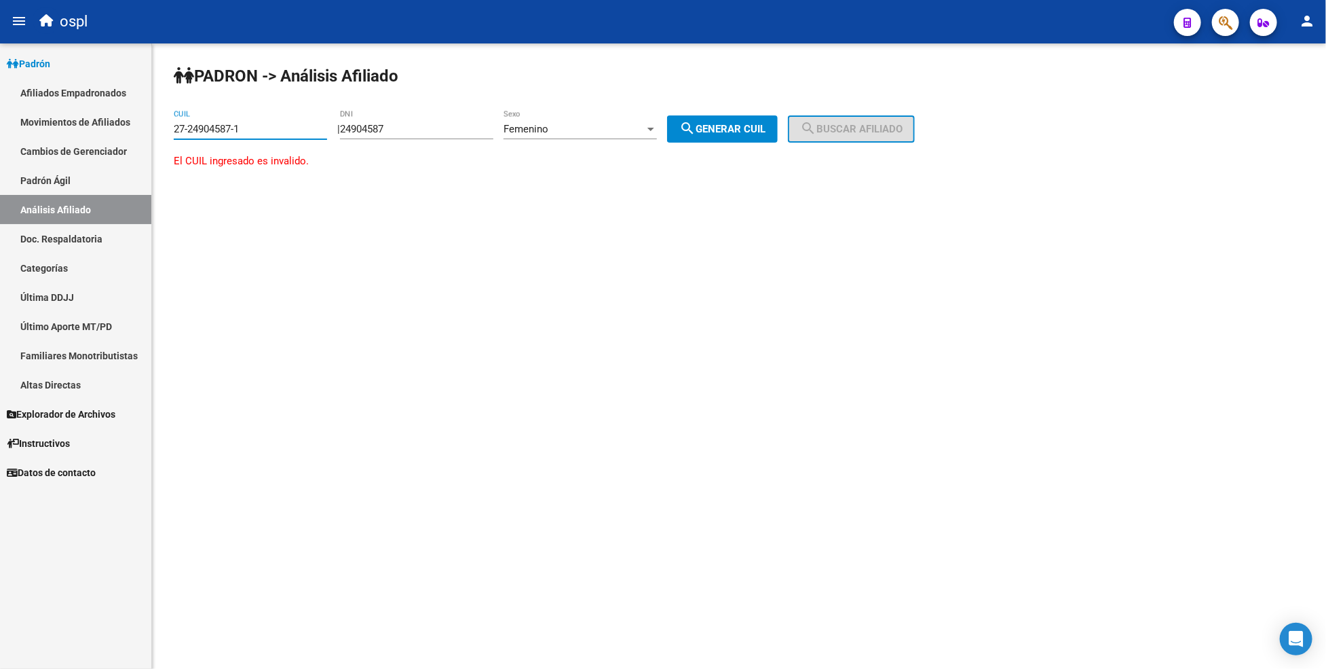
click at [206, 129] on input "27-24904587-1" at bounding box center [250, 129] width 153 height 12
click at [207, 127] on input "27-24904587-1" at bounding box center [250, 129] width 153 height 12
type input "27-24904587-1"
click at [371, 128] on input "24904587" at bounding box center [416, 129] width 153 height 12
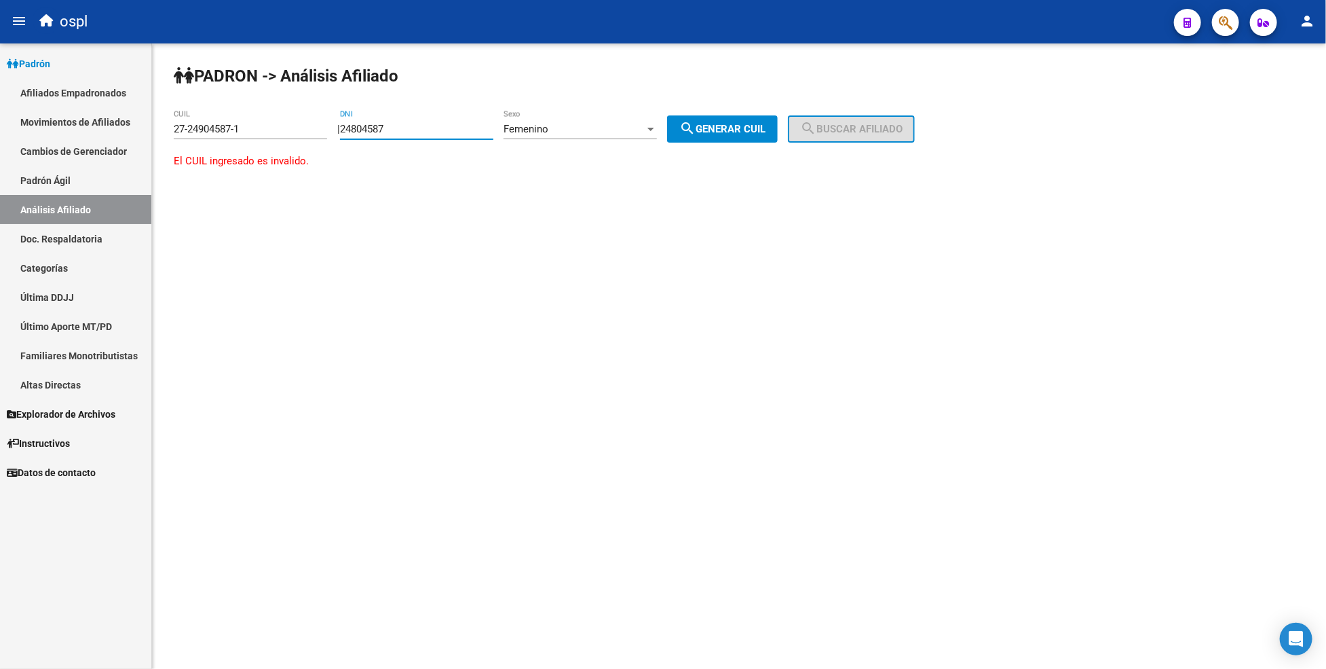
type input "24804587"
click at [717, 136] on button "search Generar CUIL" at bounding box center [722, 128] width 111 height 27
type input "27-24804587-1"
click at [869, 127] on span "search Buscar afiliado" at bounding box center [851, 129] width 102 height 12
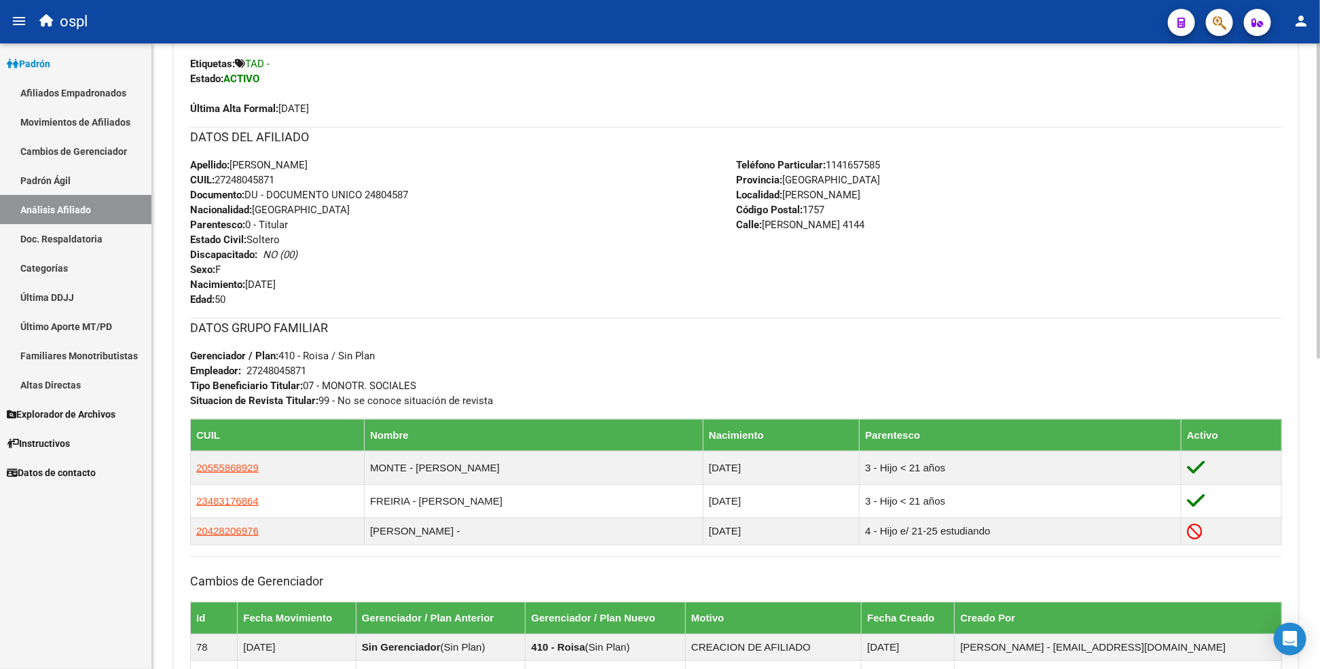
scroll to position [379, 0]
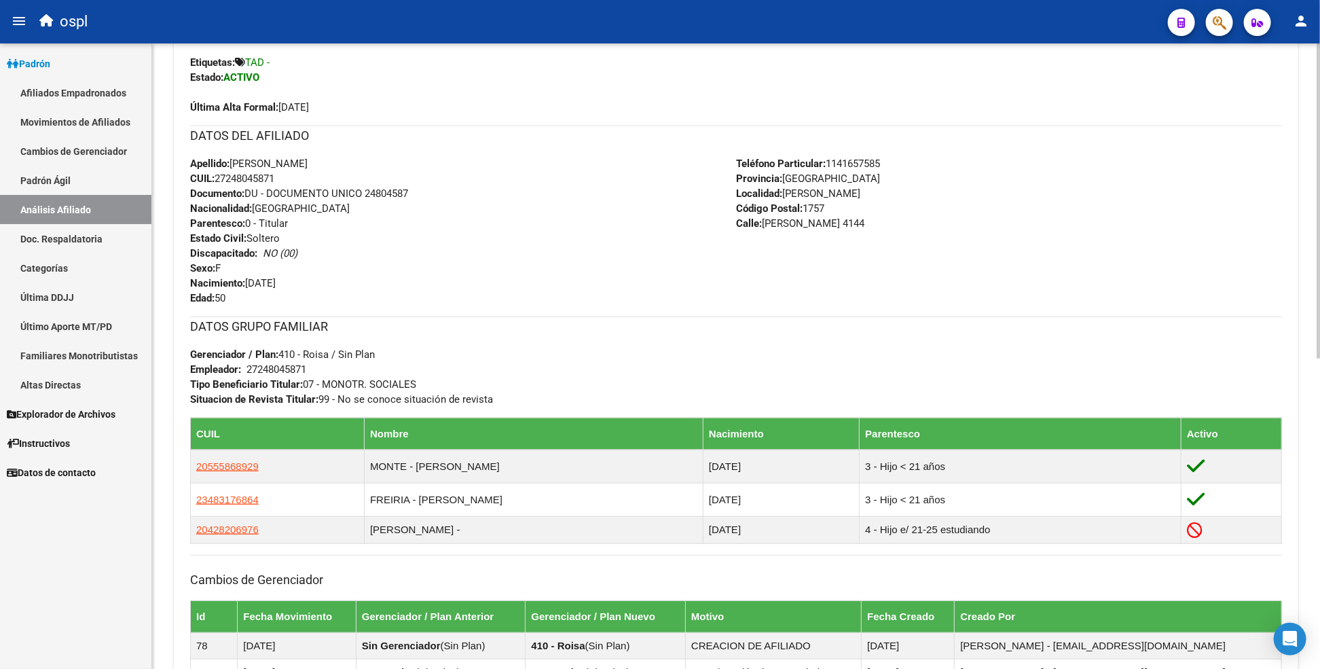
click at [1320, 529] on html "menu ospl person Firma Express Padrón Afiliados Empadronados Movimientos de Afi…" at bounding box center [660, 334] width 1320 height 669
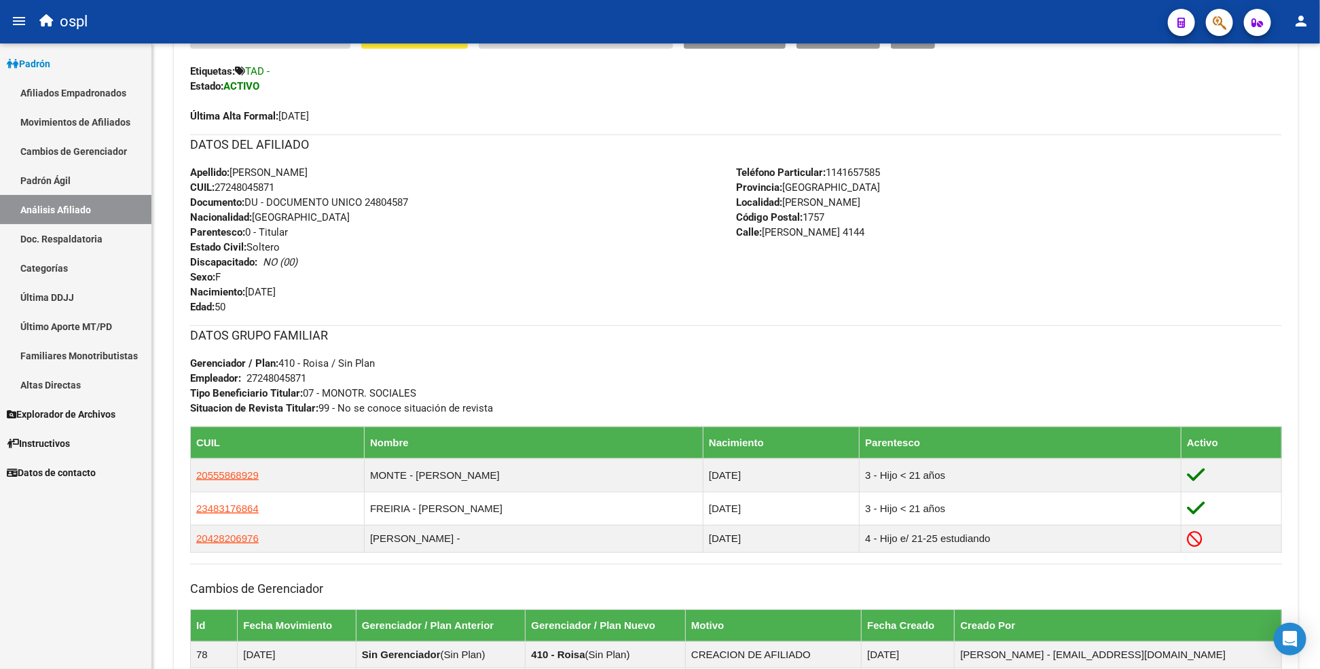
scroll to position [372, 0]
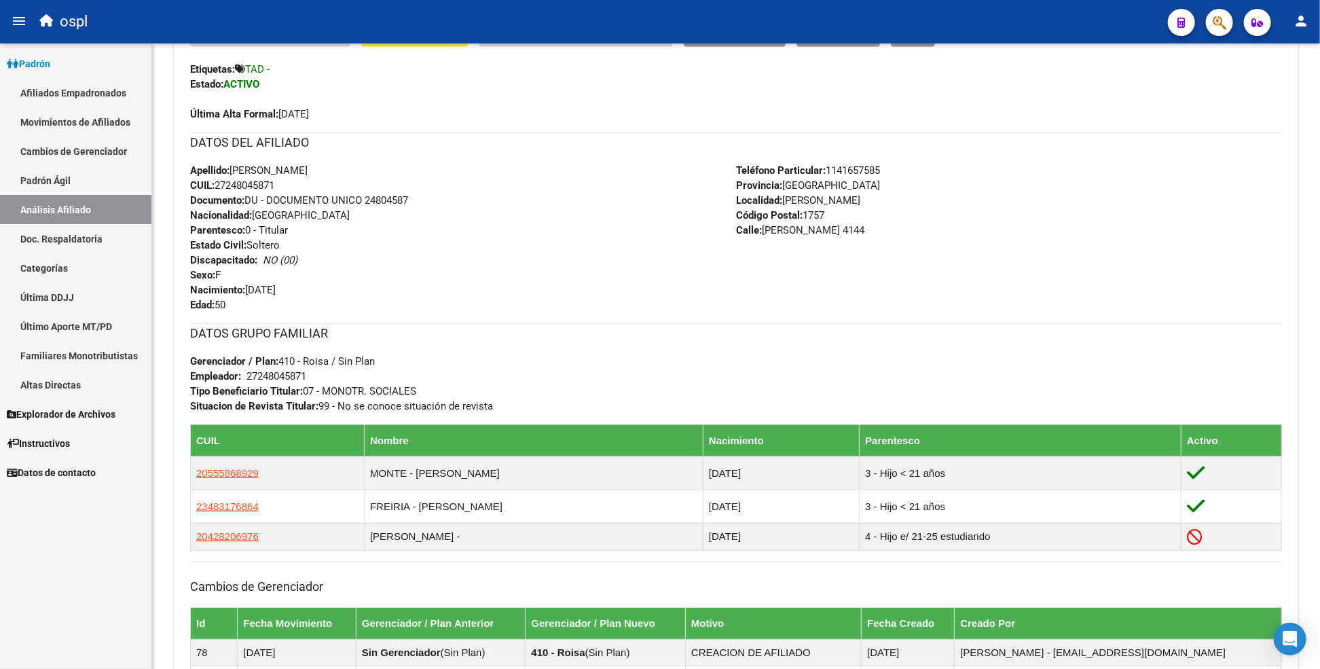
click at [258, 177] on div "Apellido: [PERSON_NAME]: 27248045871 Documento: DU - DOCUMENTO UNICO 24804587 N…" at bounding box center [463, 237] width 546 height 149
click at [259, 179] on span "CUIL: 27248045871" at bounding box center [232, 185] width 84 height 12
copy span "27248045871"
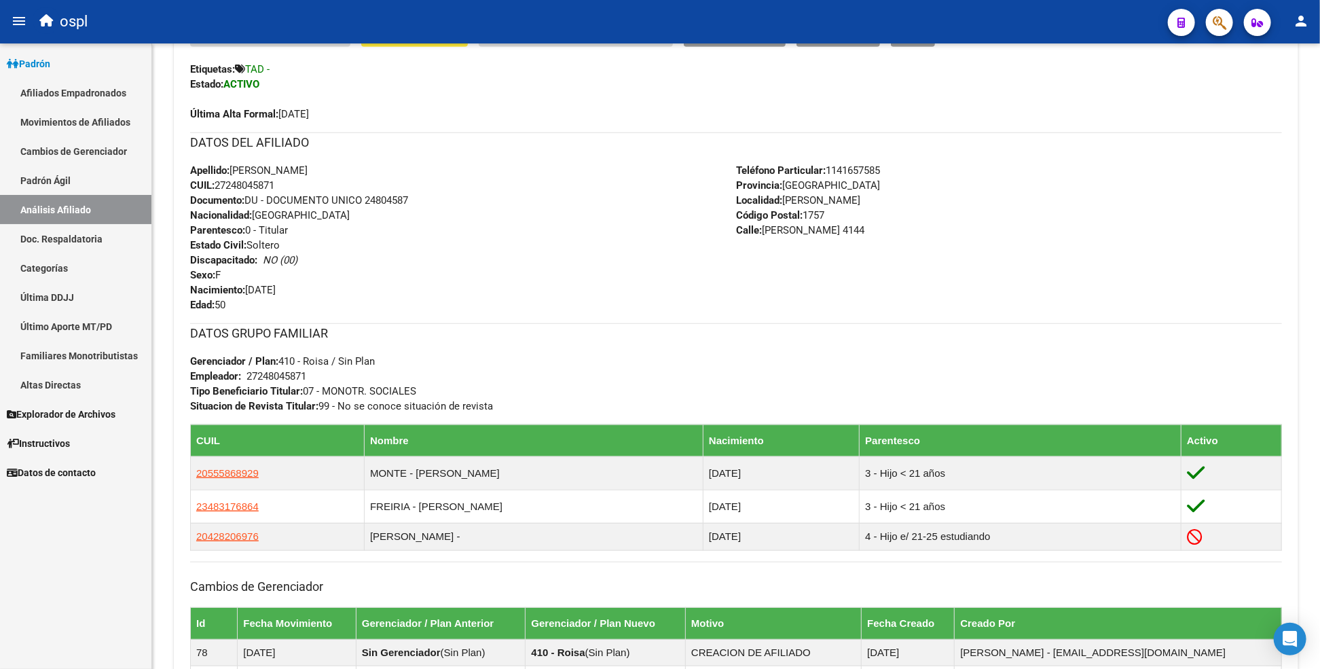
click at [604, 38] on mat-toolbar "menu ospl person" at bounding box center [660, 21] width 1320 height 43
click at [641, 115] on div "Última Alta Formal: [DATE]" at bounding box center [735, 107] width 1091 height 30
click at [561, 117] on div "Última Alta Formal: [DATE]" at bounding box center [735, 107] width 1091 height 30
